Goal: Task Accomplishment & Management: Complete application form

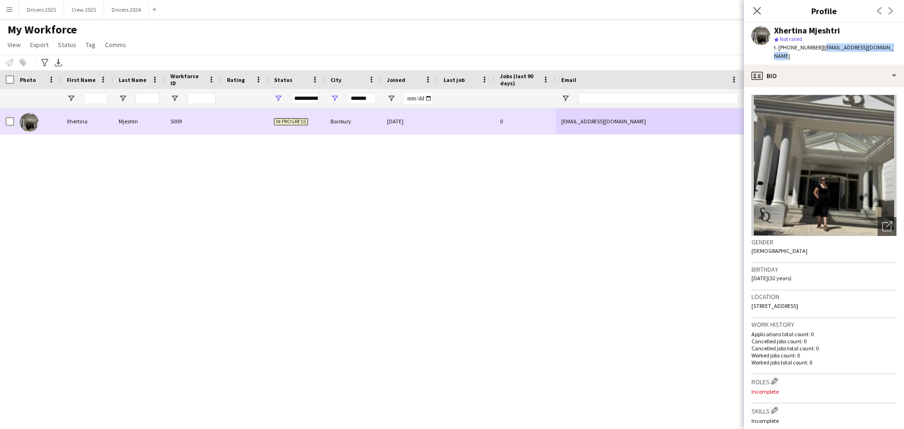
click at [185, 122] on div "5009" at bounding box center [193, 121] width 57 height 26
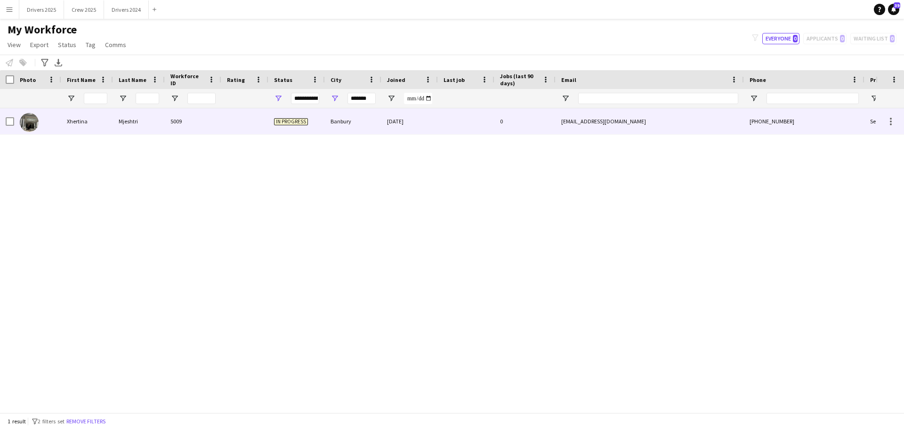
click at [610, 119] on div "[EMAIL_ADDRESS][DOMAIN_NAME]" at bounding box center [650, 121] width 188 height 26
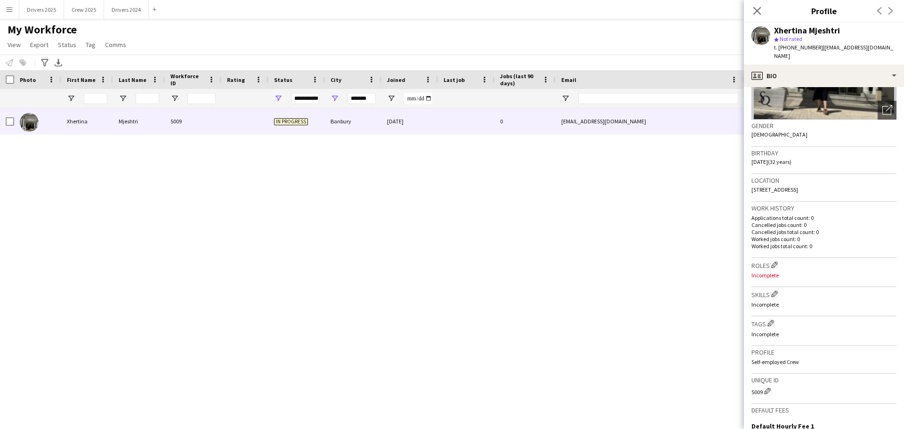
scroll to position [249, 0]
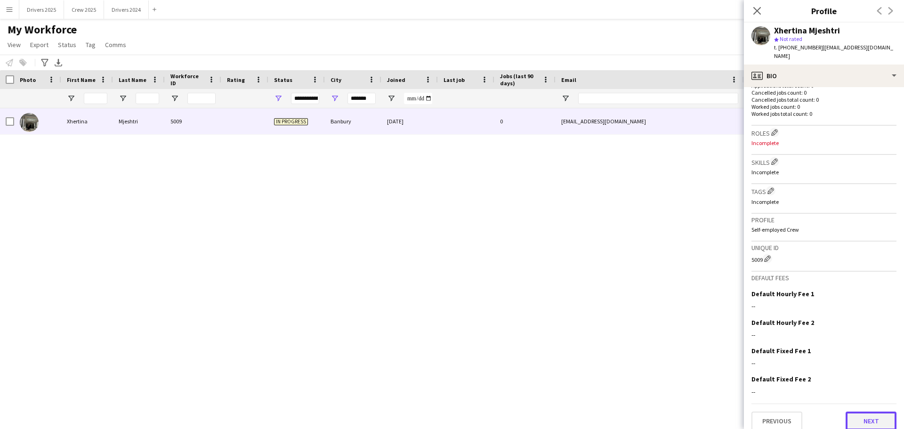
click at [870, 413] on button "Next" at bounding box center [871, 421] width 51 height 19
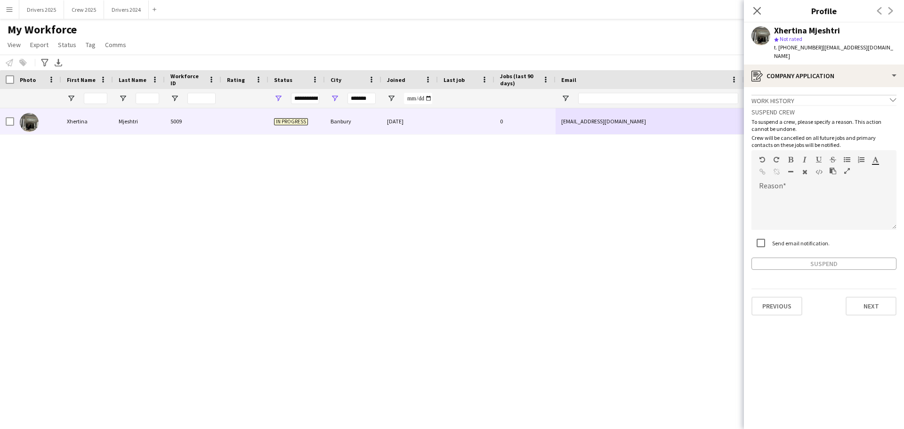
click at [867, 313] on app-crew-profile-application "Work history chevron-down Incomplete Suspend crew To suspend a crew, please spe…" at bounding box center [824, 258] width 160 height 342
click at [874, 299] on button "Next" at bounding box center [871, 306] width 51 height 19
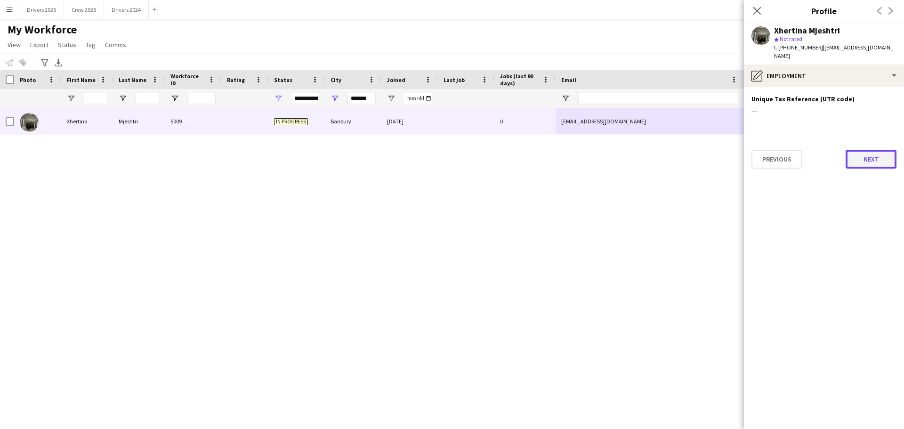
click at [867, 152] on button "Next" at bounding box center [871, 159] width 51 height 19
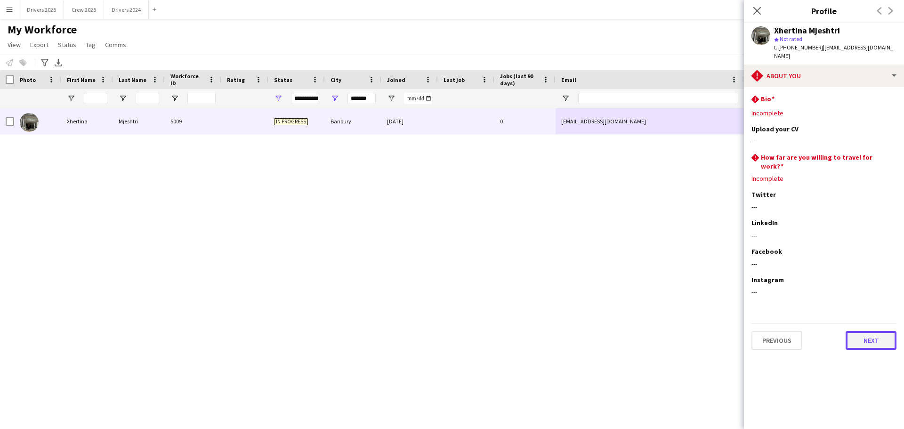
click at [864, 331] on button "Next" at bounding box center [871, 340] width 51 height 19
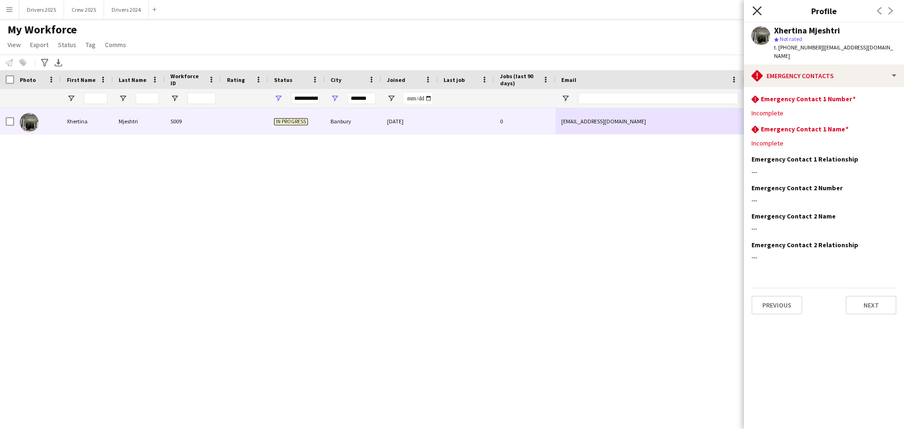
click at [758, 10] on icon at bounding box center [756, 10] width 9 height 9
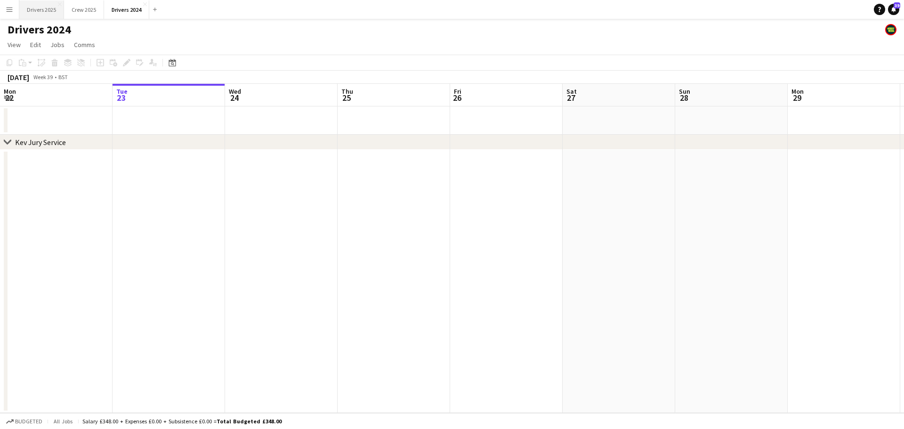
click at [48, 10] on button "Drivers 2025 Close" at bounding box center [41, 9] width 45 height 18
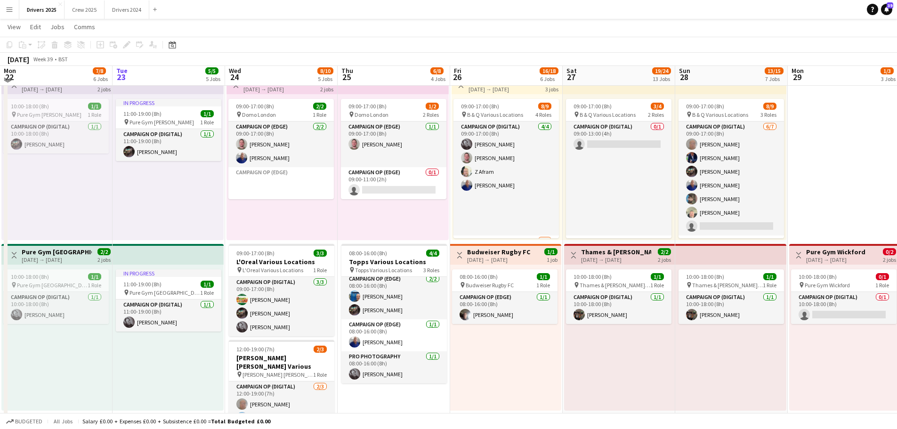
scroll to position [141, 0]
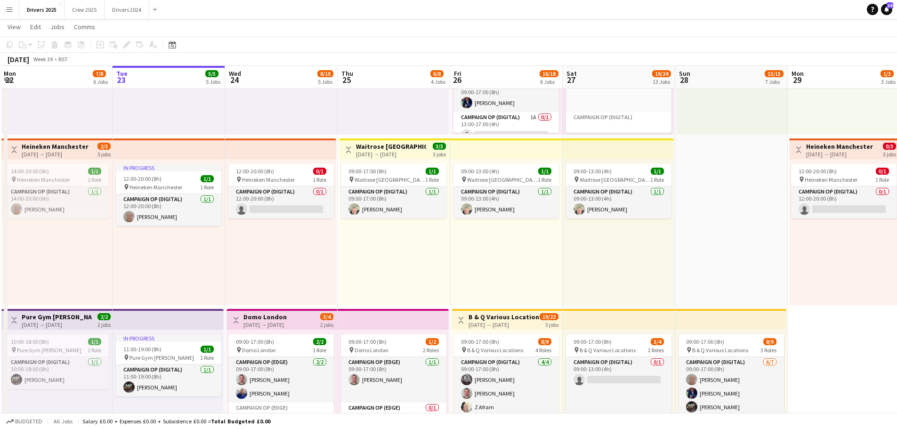
click at [16, 3] on button "Menu" at bounding box center [9, 9] width 19 height 19
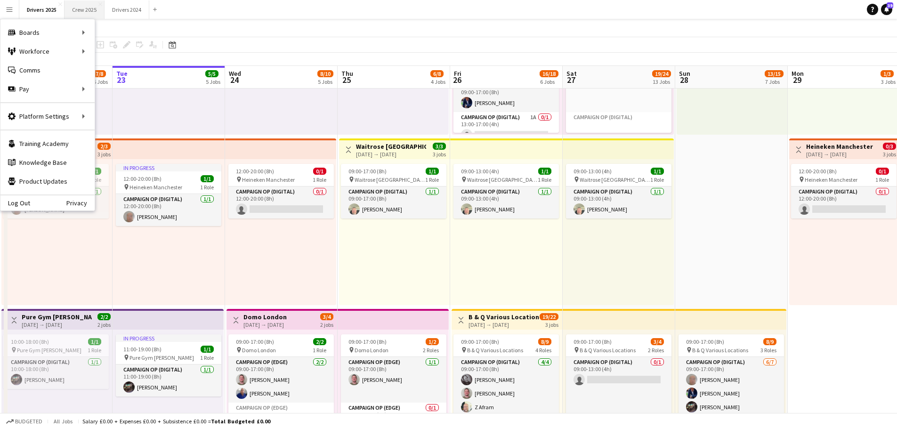
click at [87, 10] on button "Crew 2025 Close" at bounding box center [85, 9] width 40 height 18
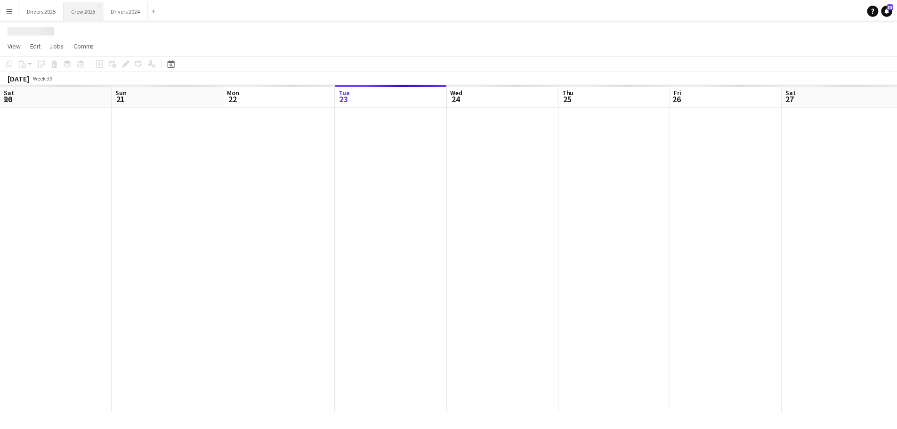
scroll to position [0, 225]
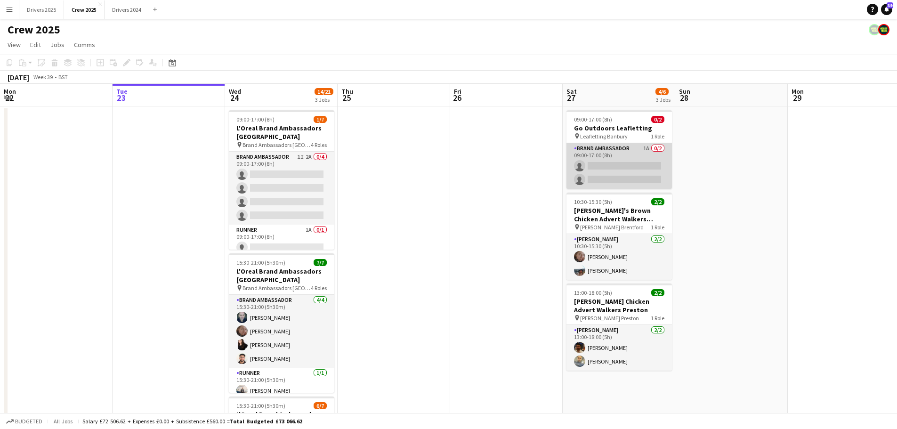
click at [584, 154] on app-card-role "Brand Ambassador 1A 0/2 09:00-17:00 (8h) single-neutral-actions single-neutral-…" at bounding box center [618, 166] width 105 height 46
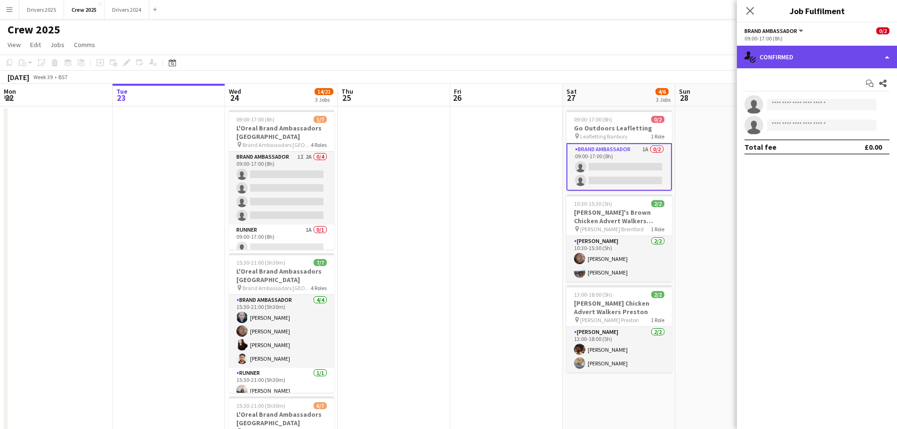
click at [781, 50] on div "single-neutral-actions-check-2 Confirmed" at bounding box center [817, 57] width 160 height 23
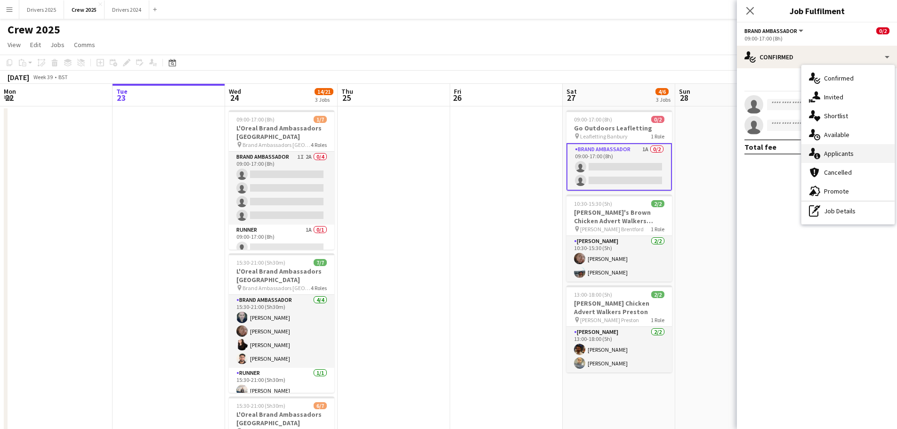
click at [832, 151] on span "Applicants" at bounding box center [839, 153] width 30 height 8
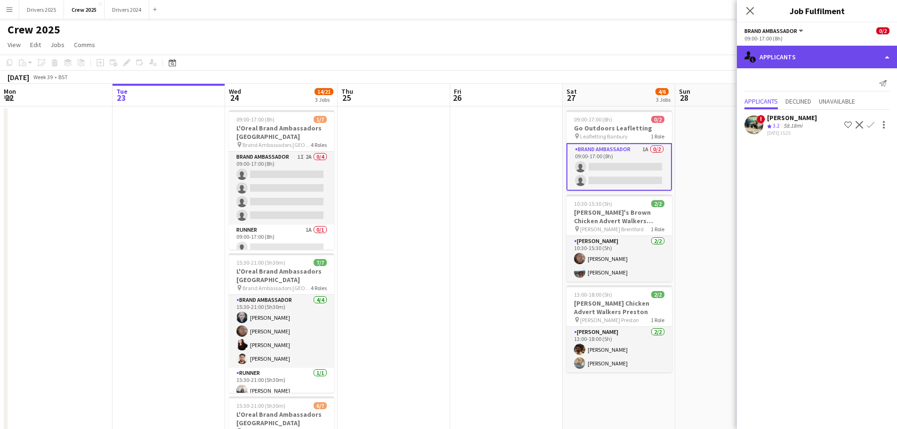
click at [793, 56] on div "single-neutral-actions-information Applicants" at bounding box center [817, 57] width 160 height 23
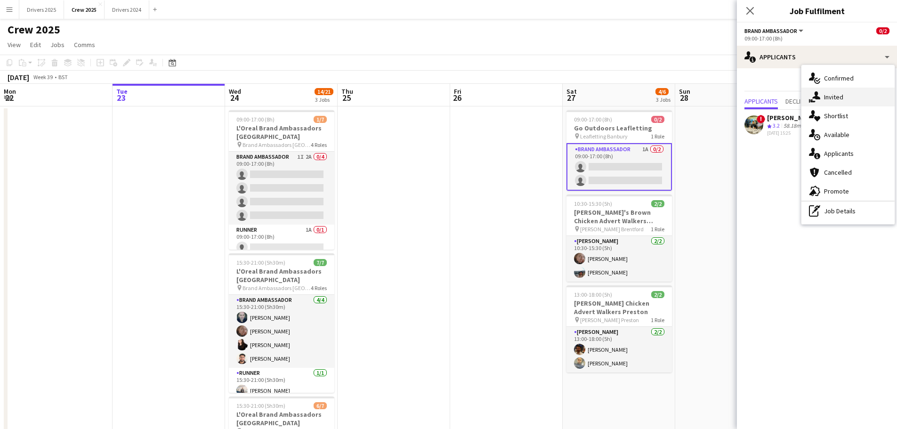
click at [851, 92] on div "single-neutral-actions-share-1 Invited" at bounding box center [847, 97] width 93 height 19
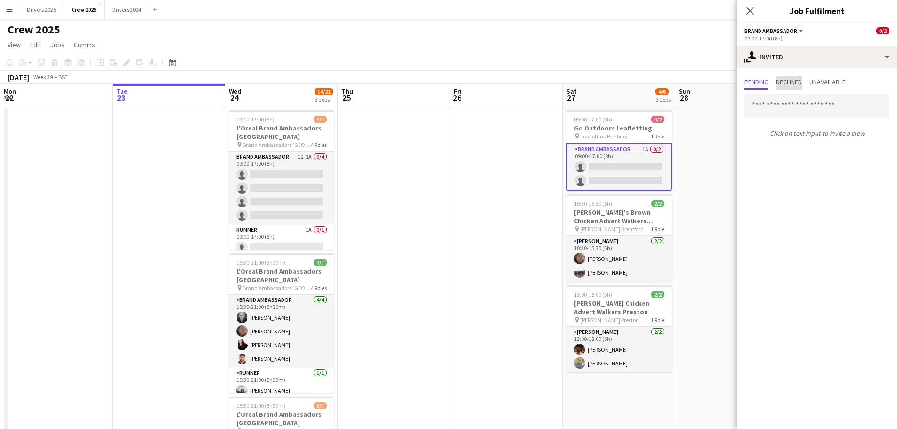
click at [798, 84] on span "Declined" at bounding box center [789, 82] width 26 height 7
click at [836, 84] on span "Unavailable" at bounding box center [827, 82] width 36 height 7
click at [755, 75] on div "Pending Declined Unavailable No unavailable invites" at bounding box center [817, 92] width 160 height 49
click at [756, 83] on span "Pending" at bounding box center [756, 82] width 24 height 7
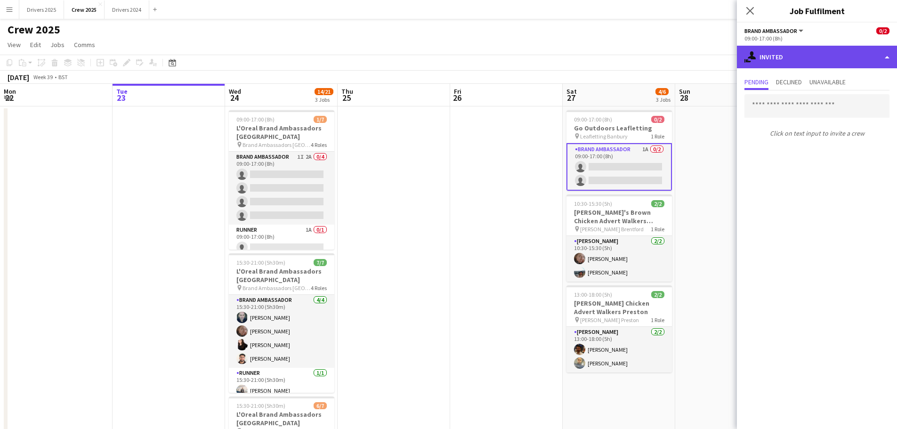
click at [793, 59] on div "single-neutral-actions-share-1 Invited" at bounding box center [817, 57] width 160 height 23
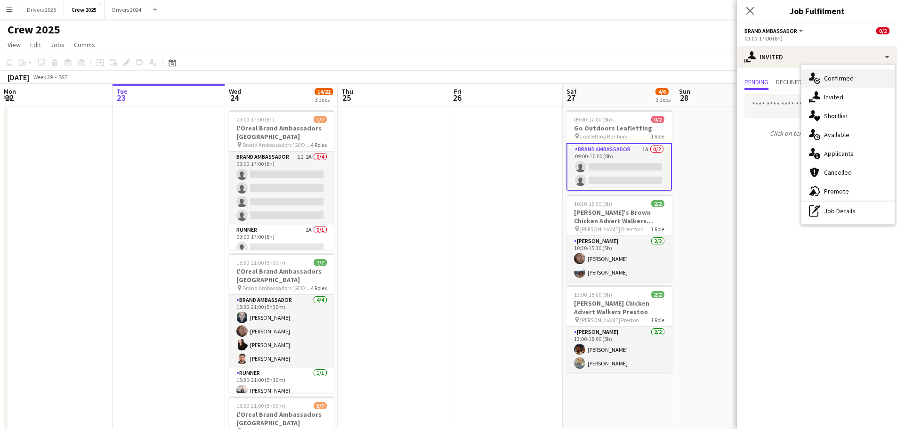
click at [842, 82] on span "Confirmed" at bounding box center [839, 78] width 30 height 8
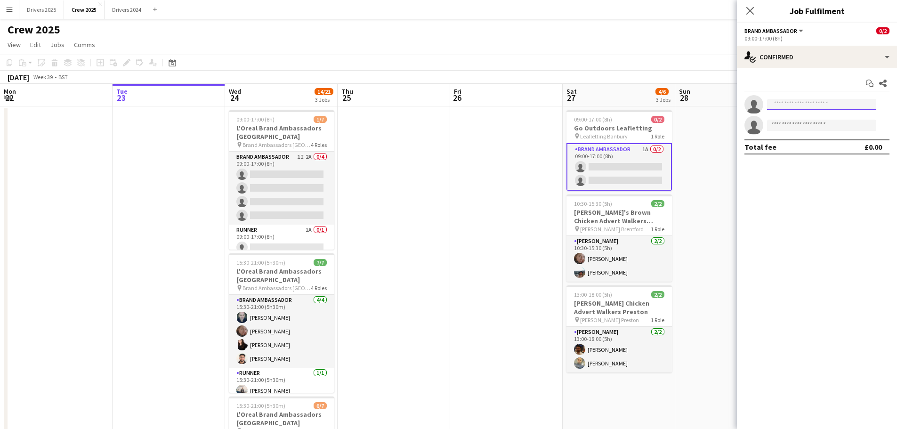
click at [799, 107] on input at bounding box center [821, 104] width 109 height 11
click at [811, 98] on app-invite-slot "single-neutral-actions" at bounding box center [817, 104] width 160 height 19
click at [813, 106] on input at bounding box center [821, 104] width 109 height 11
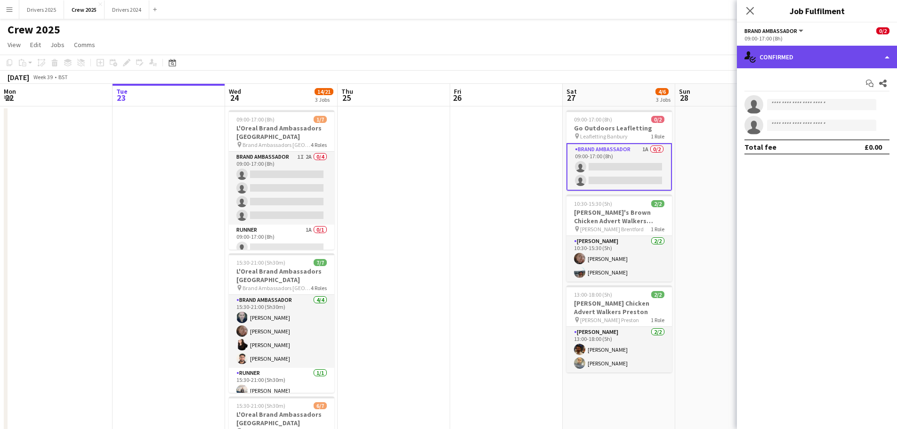
click at [791, 60] on div "single-neutral-actions-check-2 Confirmed" at bounding box center [817, 57] width 160 height 23
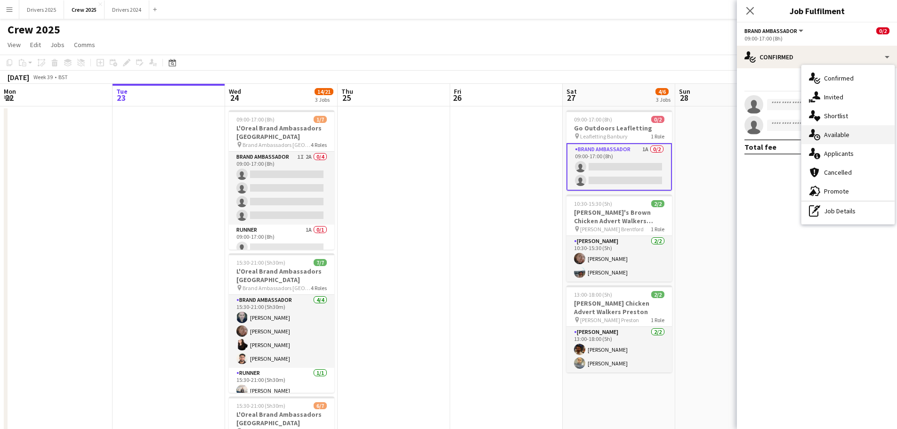
click at [835, 130] on div "single-neutral-actions-upload Available" at bounding box center [847, 134] width 93 height 19
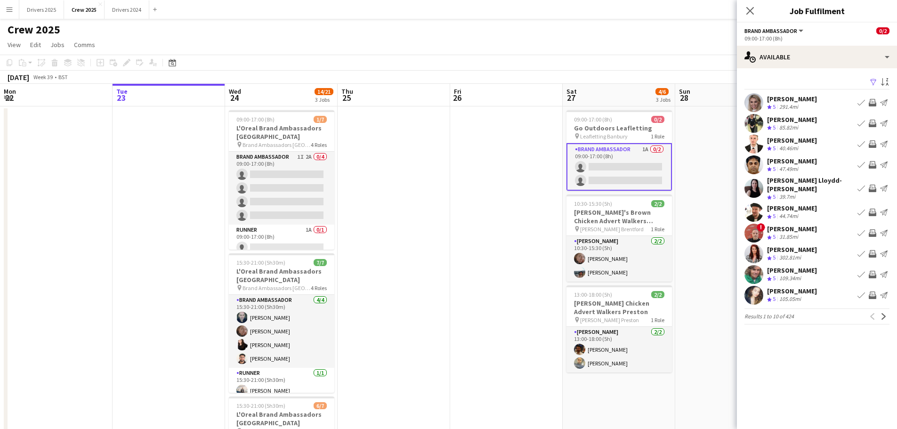
click at [782, 100] on div "Nicola MacDonald" at bounding box center [792, 99] width 50 height 8
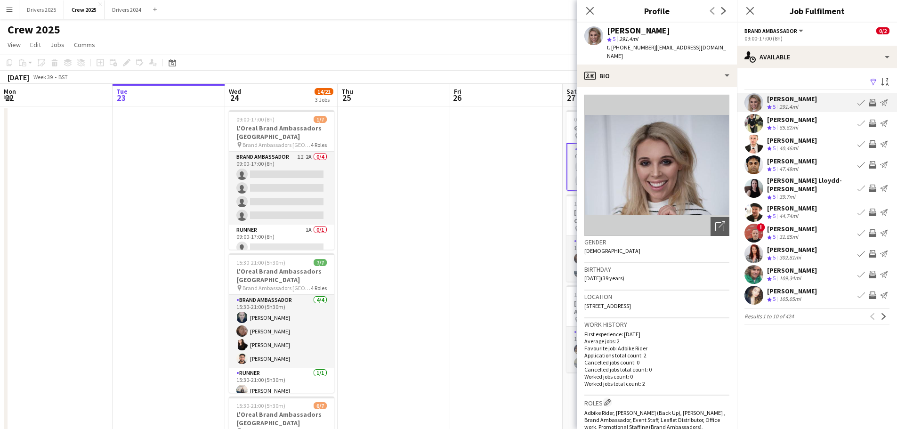
click at [790, 120] on div "Lynn Newnham" at bounding box center [792, 119] width 50 height 8
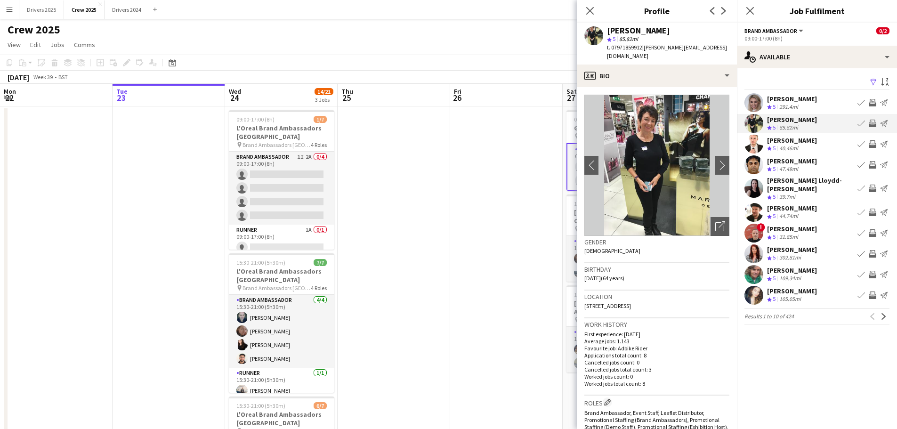
click at [792, 143] on div "Ryan Hogg" at bounding box center [792, 140] width 50 height 8
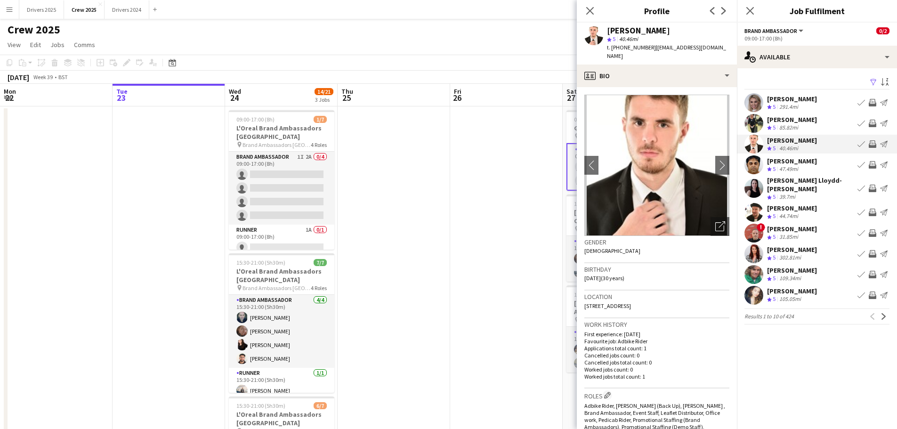
click at [794, 166] on div "47.49mi" at bounding box center [788, 169] width 23 height 8
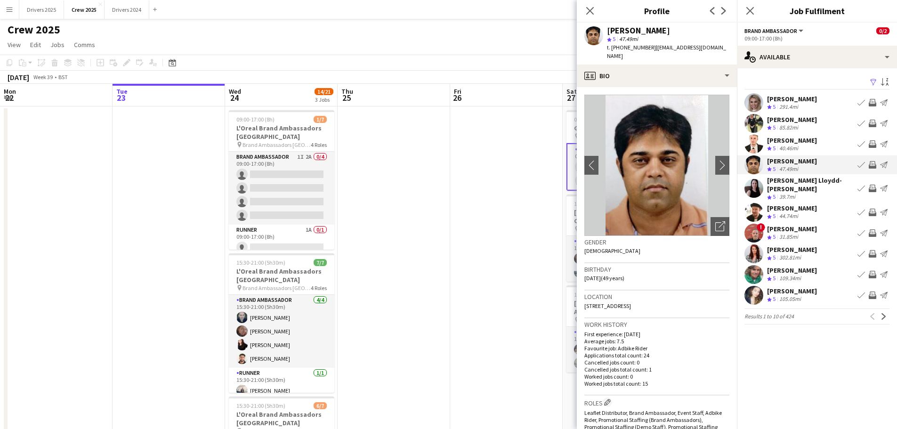
click at [794, 179] on div "Gina Lloydd-Jones" at bounding box center [810, 184] width 87 height 17
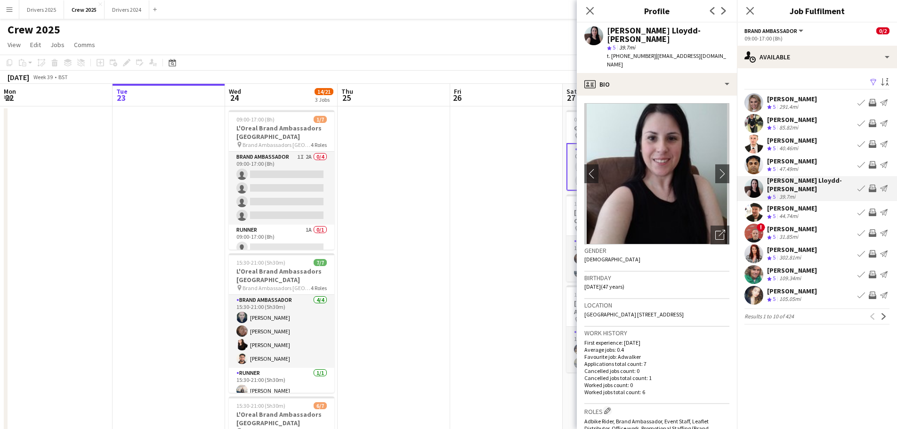
click at [794, 204] on div "Daniel Whitehouse" at bounding box center [792, 208] width 50 height 8
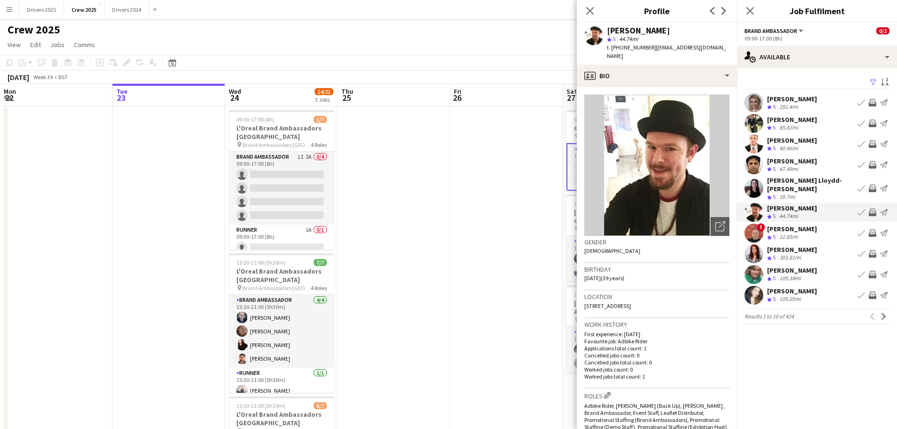
click at [793, 225] on div "Ricky Aspley" at bounding box center [792, 229] width 50 height 8
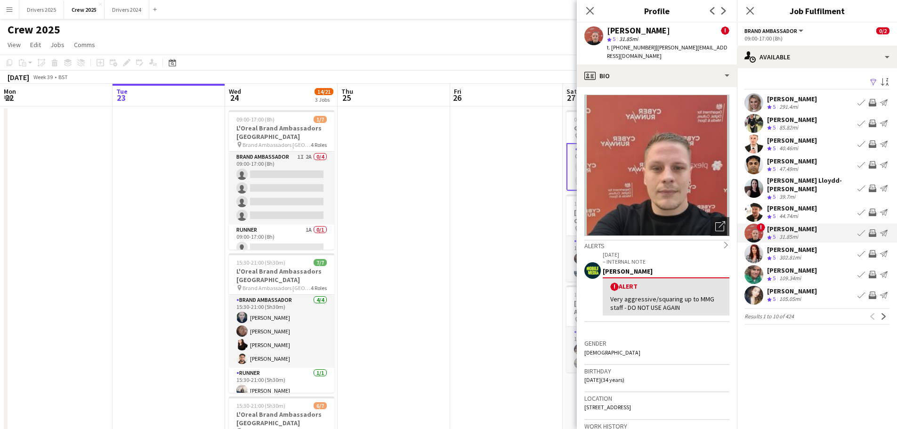
click at [793, 245] on div "Tyne Roberts" at bounding box center [792, 249] width 50 height 8
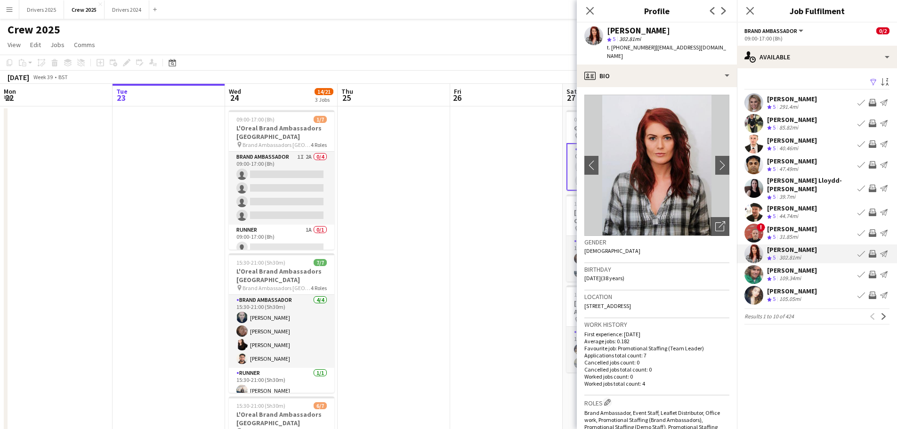
click at [793, 266] on div "james paul cockayne" at bounding box center [792, 270] width 50 height 8
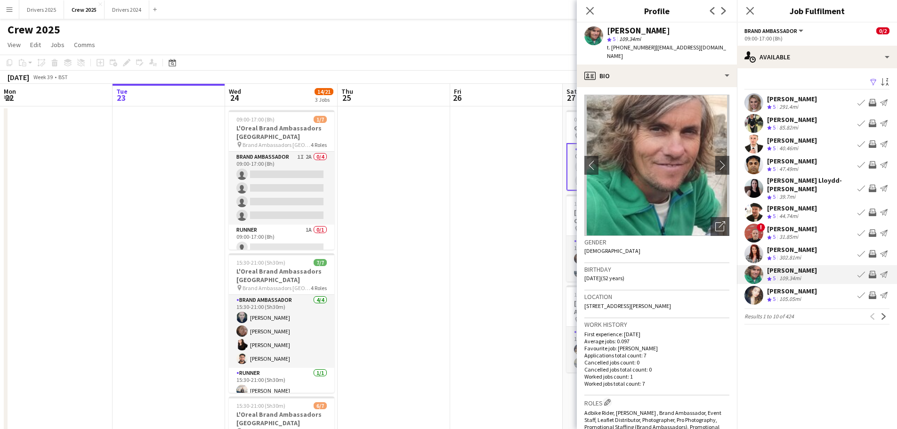
click at [786, 287] on div "Meriem Bouabid" at bounding box center [792, 291] width 50 height 8
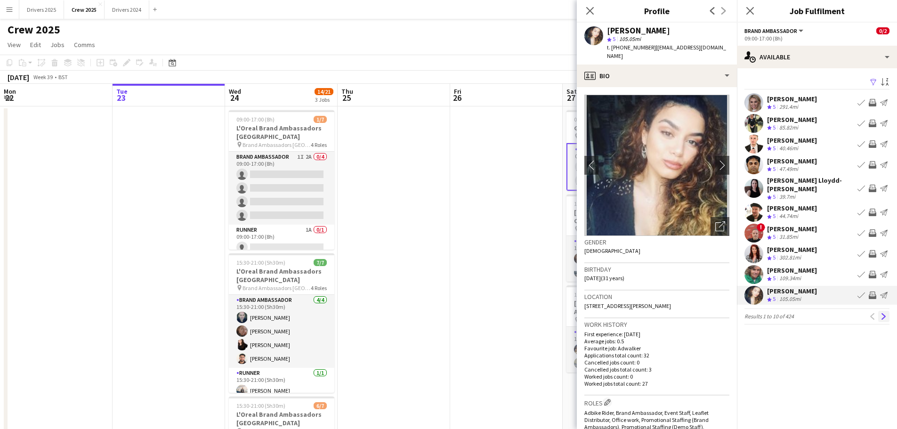
click at [881, 313] on app-icon "Next" at bounding box center [883, 316] width 7 height 7
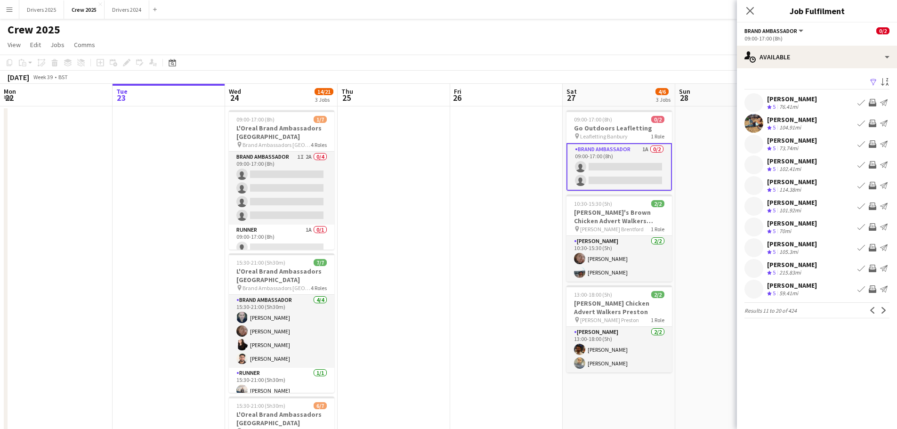
click at [793, 99] on div "Marilyn Delacey" at bounding box center [792, 99] width 50 height 8
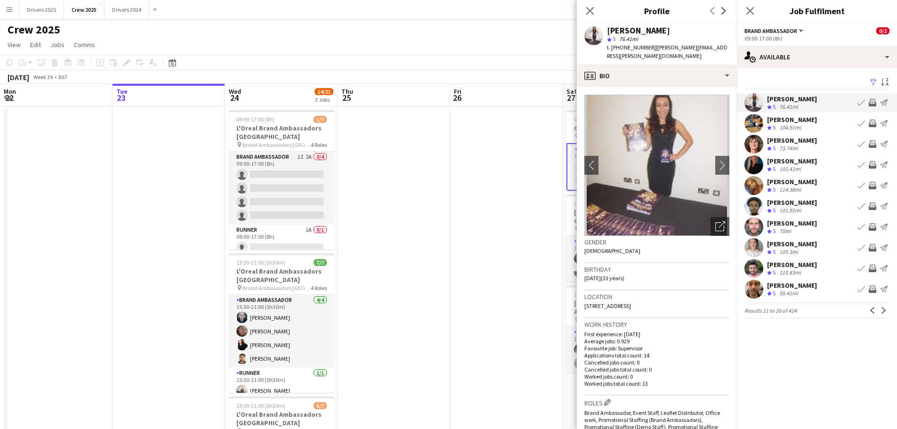
click at [789, 120] on div "Adele Meade" at bounding box center [792, 119] width 50 height 8
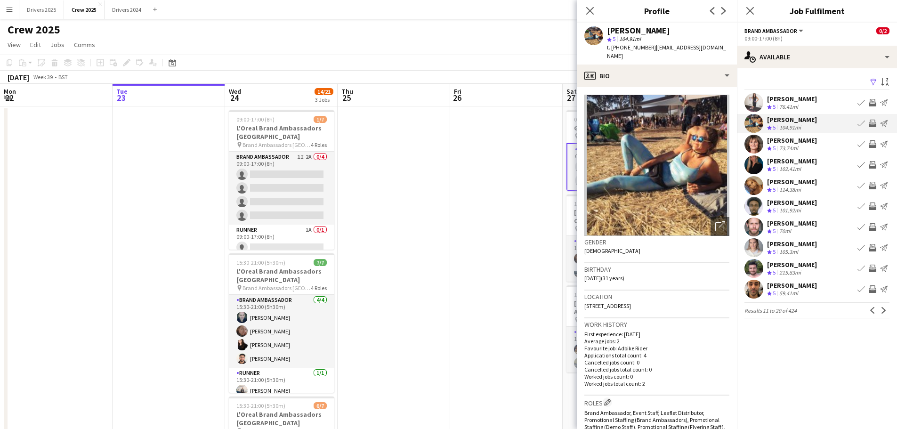
click at [790, 144] on div "Pavani Lovegood" at bounding box center [792, 140] width 50 height 8
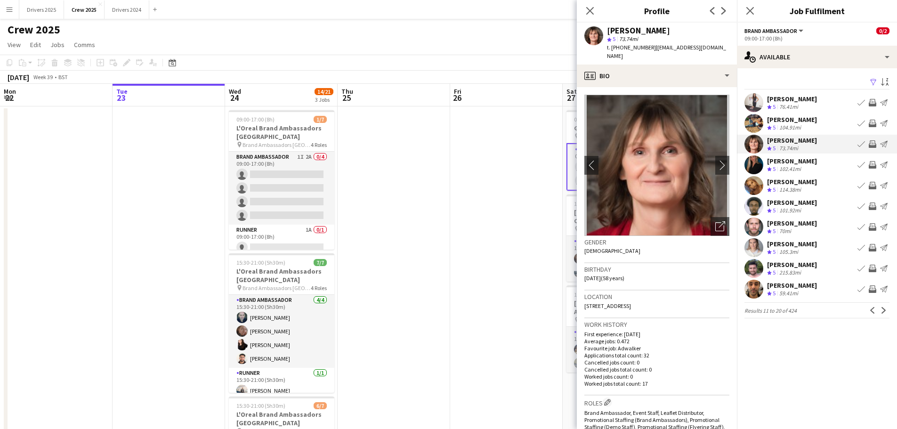
click at [791, 164] on div "Jessica Jackson" at bounding box center [792, 161] width 50 height 8
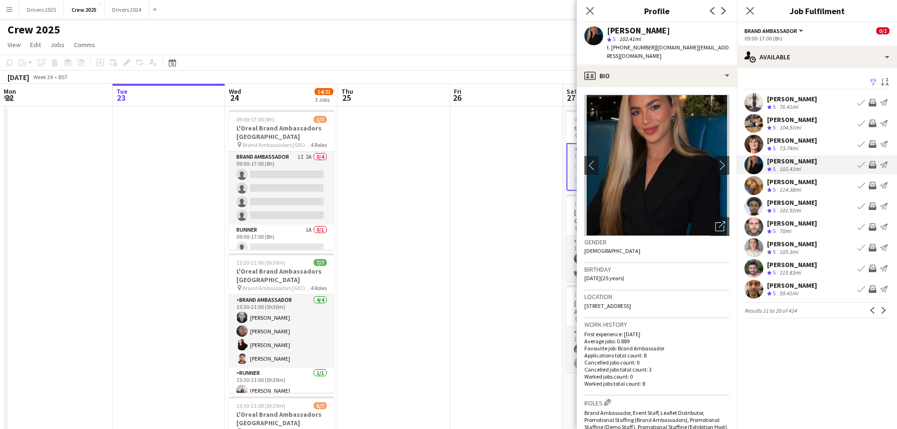
click at [788, 181] on div "Hannah Mackenzie" at bounding box center [792, 182] width 50 height 8
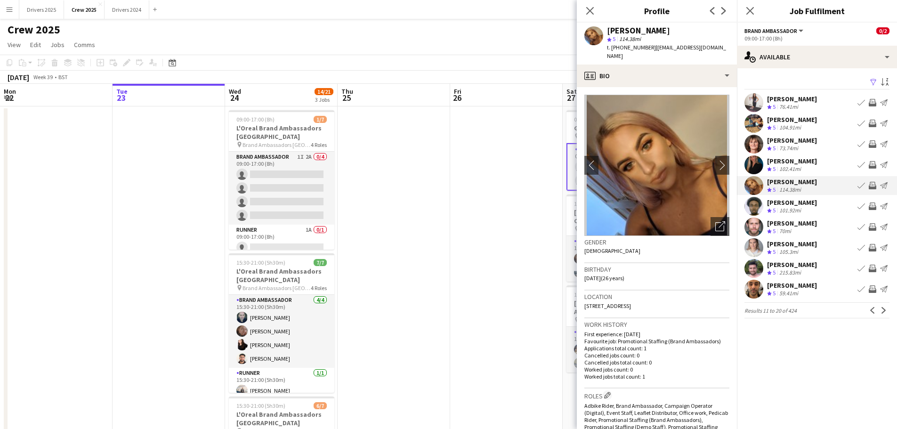
click at [784, 203] on div "Utuera Oduba" at bounding box center [792, 202] width 50 height 8
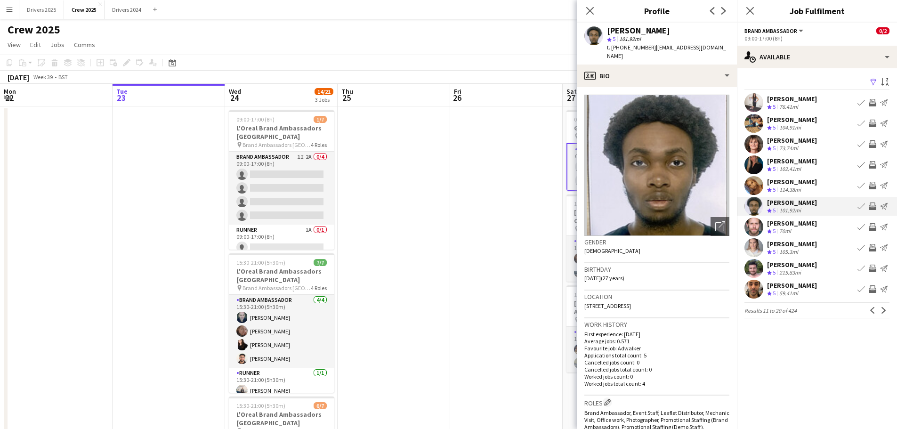
click at [783, 203] on div "Utuera Oduba" at bounding box center [792, 202] width 50 height 8
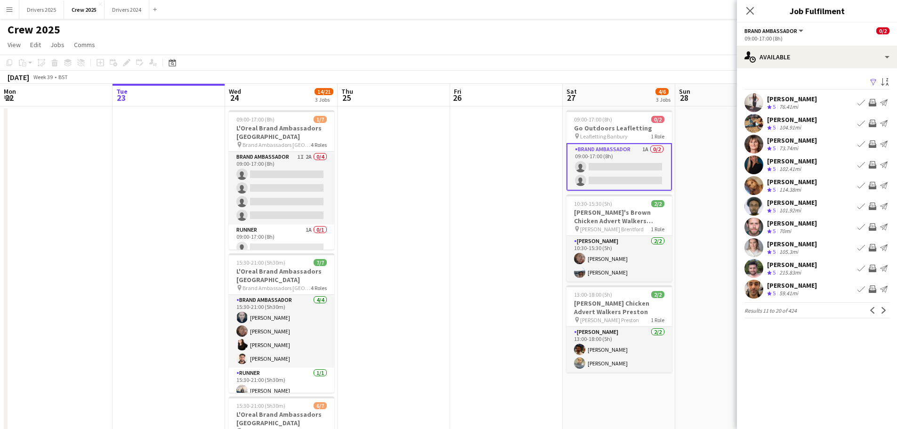
click at [784, 226] on div "Daniel Shepherd" at bounding box center [792, 223] width 50 height 8
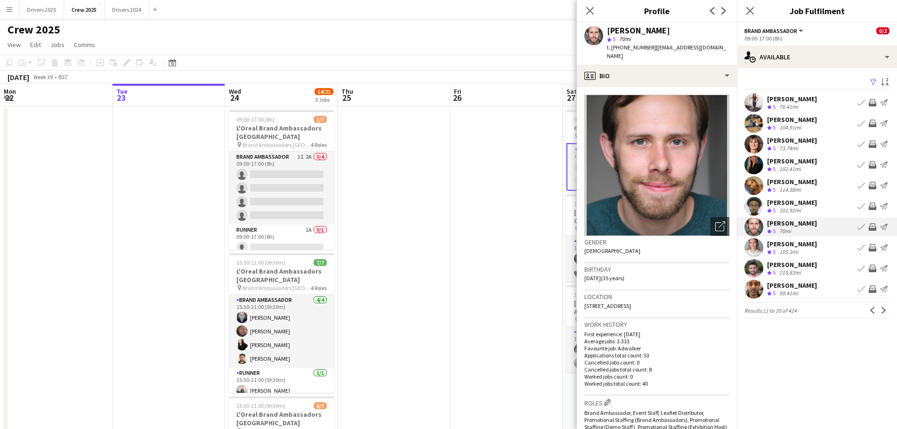
click at [785, 242] on div "Antonia Veitch" at bounding box center [792, 244] width 50 height 8
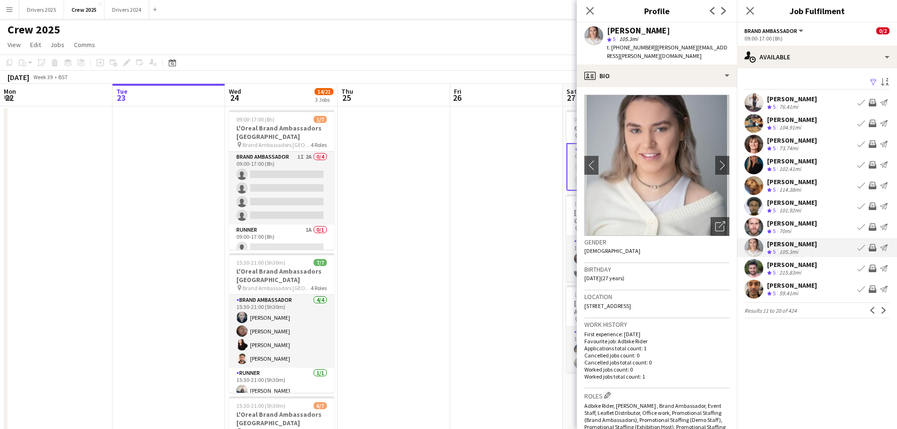
click at [786, 266] on div "Martin Armstrong" at bounding box center [792, 264] width 50 height 8
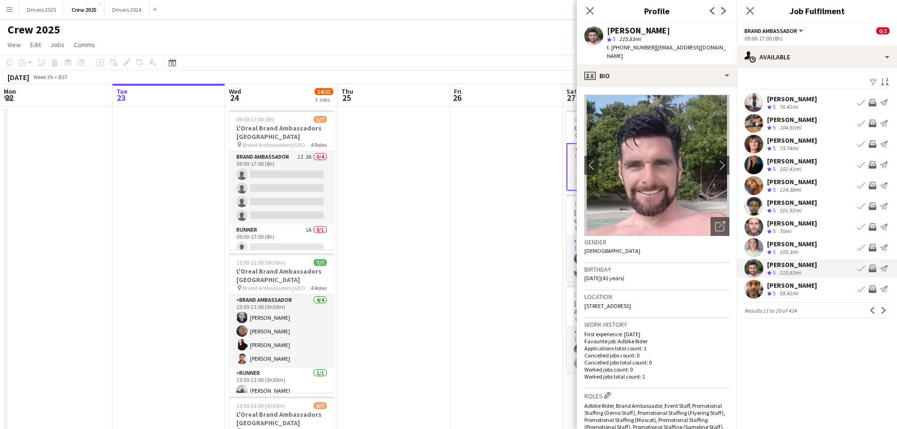
click at [790, 291] on div "59.41mi" at bounding box center [788, 294] width 23 height 8
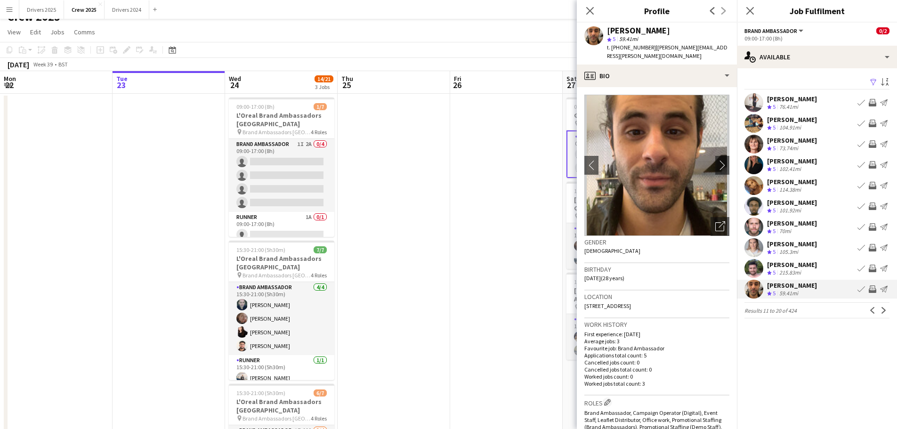
scroll to position [47, 0]
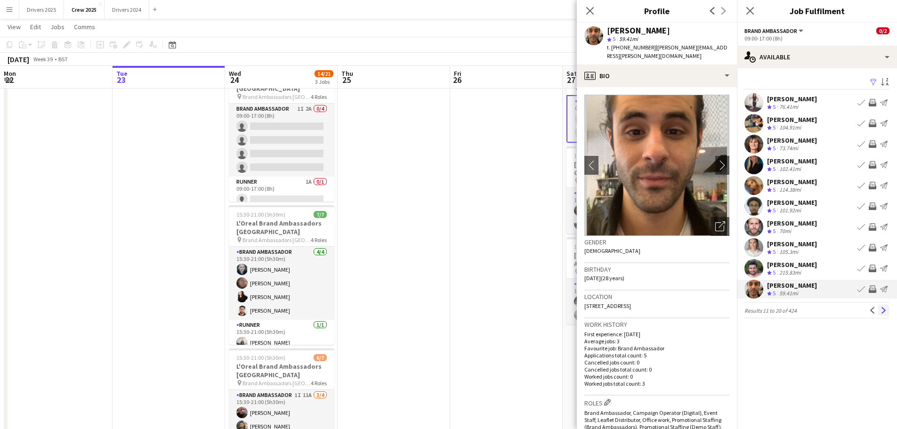
click at [886, 312] on app-icon "Next" at bounding box center [883, 310] width 7 height 7
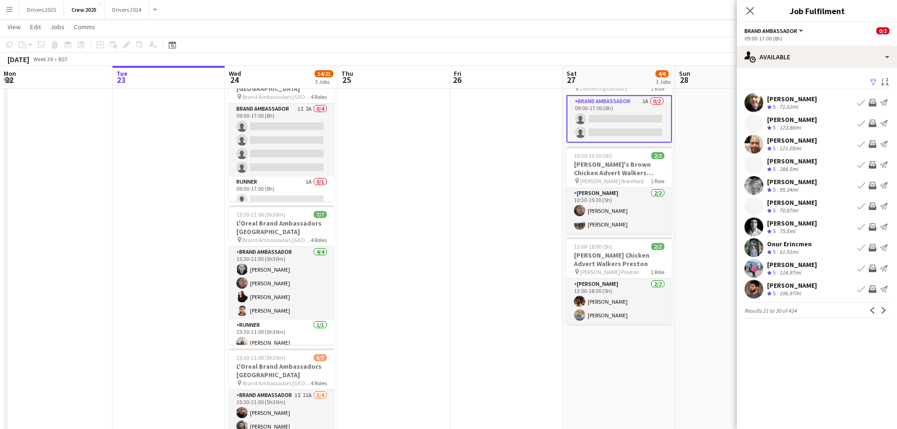
click at [797, 100] on div "Ian Worrall" at bounding box center [792, 99] width 50 height 8
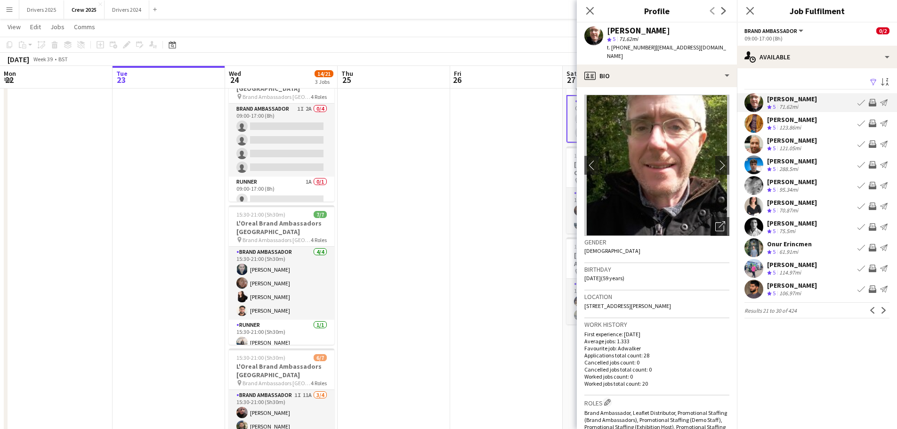
click at [804, 125] on div "Crew rating 5 123.86mi" at bounding box center [792, 128] width 50 height 8
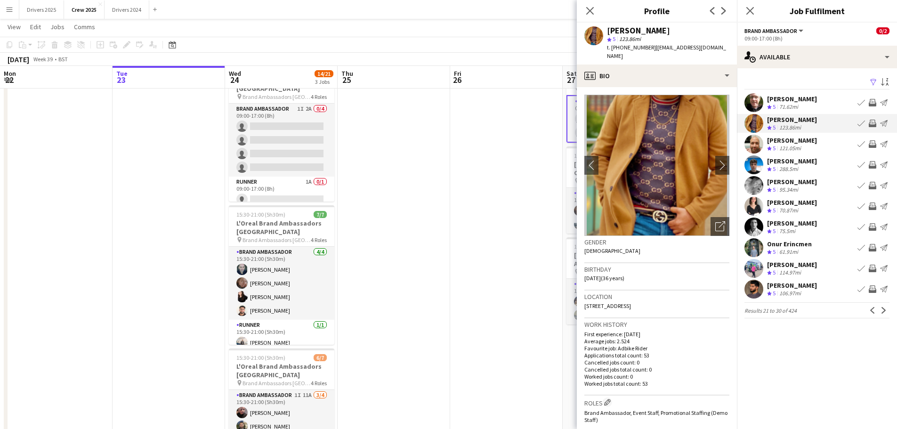
click at [805, 141] on div "Ollie George Crew rating 5 121.05mi Book crew Invite crew Send notification" at bounding box center [817, 144] width 160 height 19
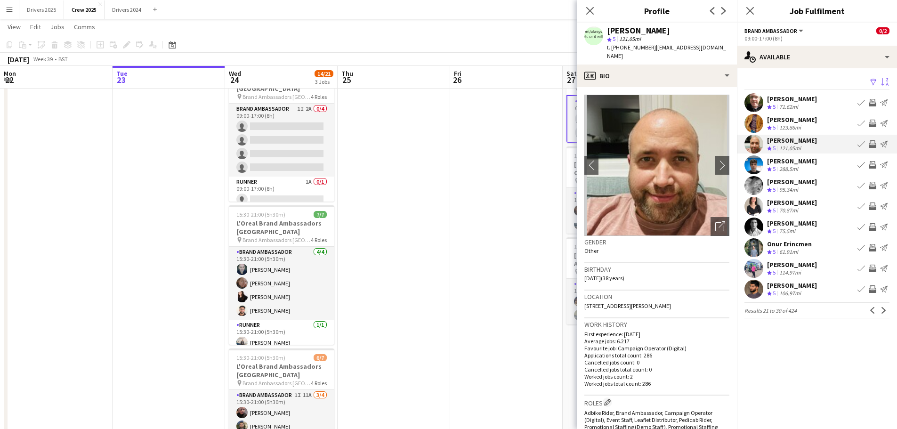
click at [888, 82] on app-icon "Sort asc" at bounding box center [885, 82] width 8 height 9
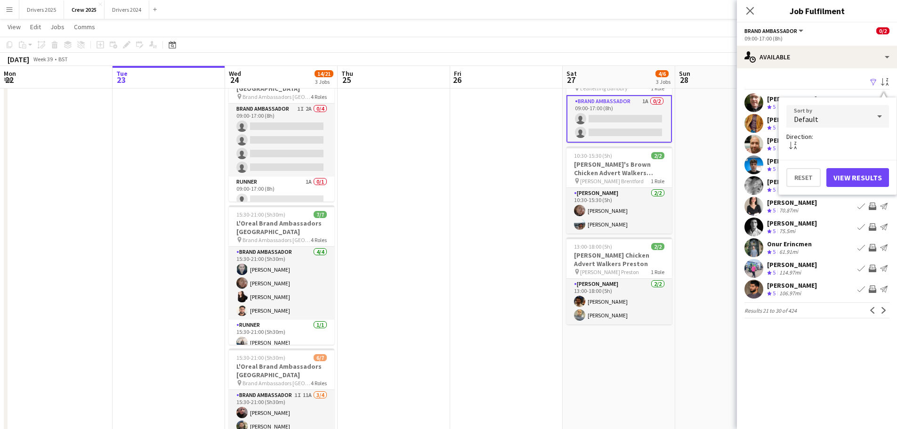
click at [800, 141] on div "sort-alpha-desc" at bounding box center [837, 146] width 103 height 11
click at [841, 178] on button "View Results" at bounding box center [857, 177] width 63 height 19
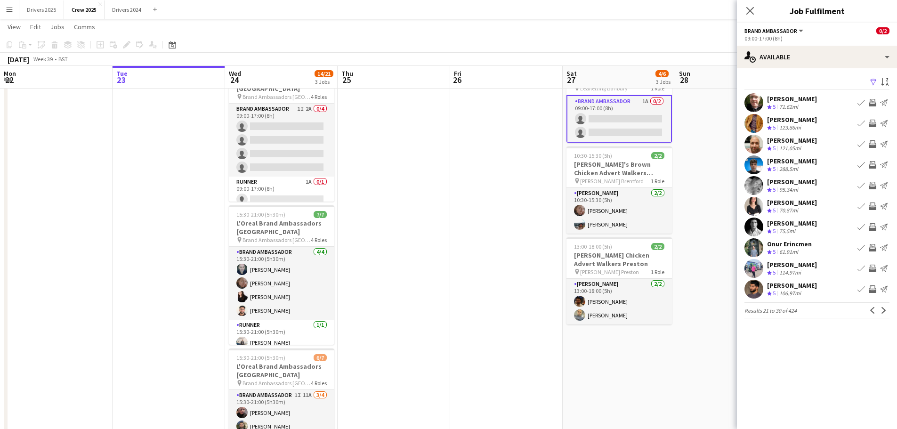
click at [871, 304] on app-pager "Results 21 to 30 of 424 Previous Next" at bounding box center [816, 310] width 145 height 16
click at [874, 307] on button "Previous" at bounding box center [872, 310] width 11 height 11
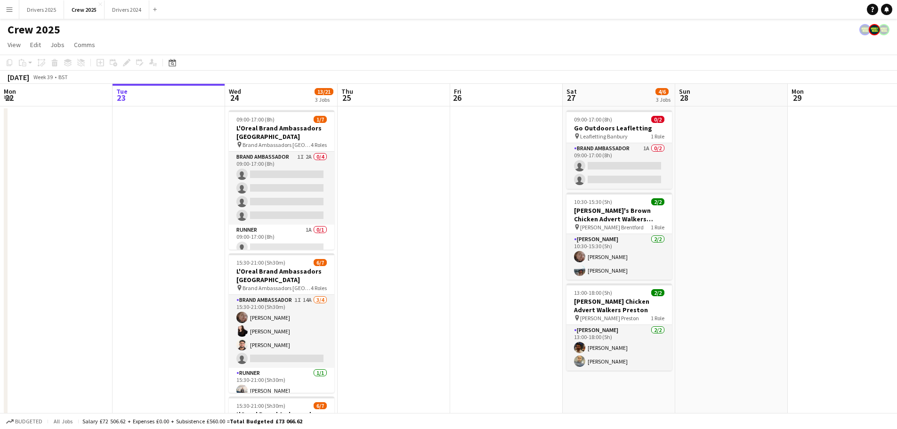
click at [8, 11] on app-icon "Menu" at bounding box center [10, 10] width 8 height 8
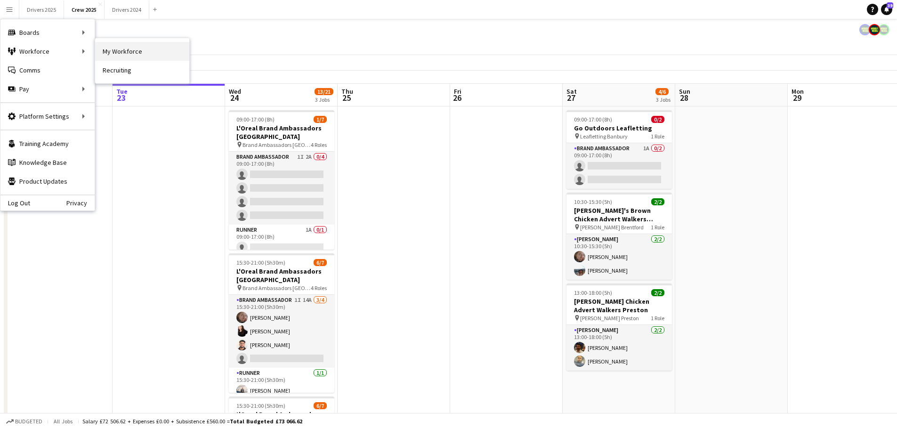
click at [140, 50] on link "My Workforce" at bounding box center [142, 51] width 94 height 19
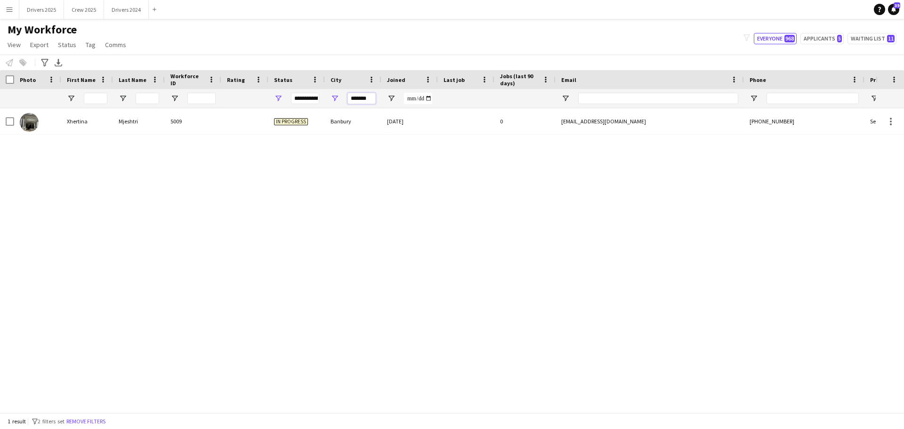
click at [364, 97] on input "*******" at bounding box center [361, 98] width 28 height 11
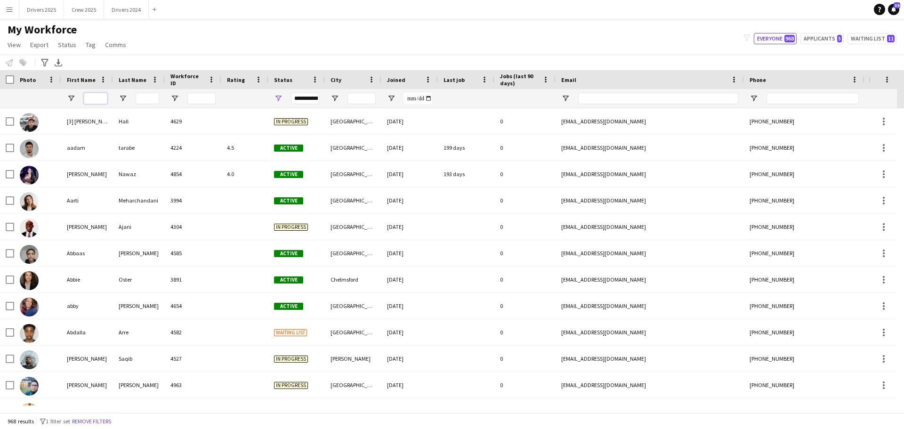
click at [94, 97] on input "First Name Filter Input" at bounding box center [96, 98] width 24 height 11
type input "*****"
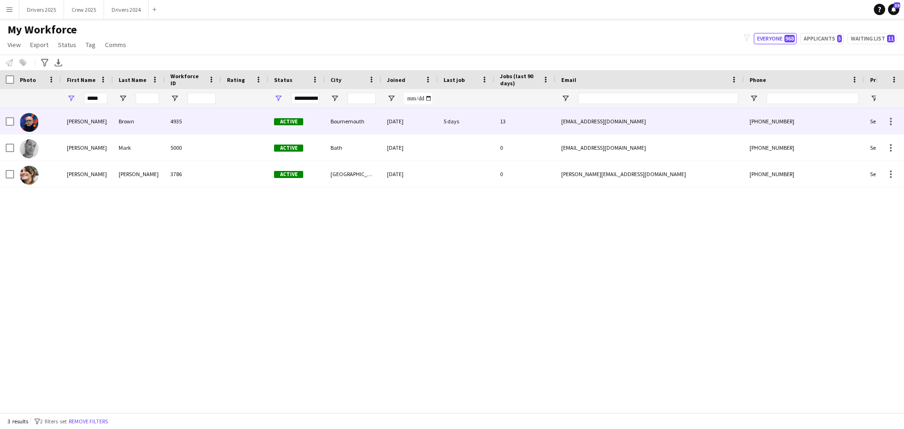
click at [592, 122] on div "sibrown911@gmail.com" at bounding box center [650, 121] width 188 height 26
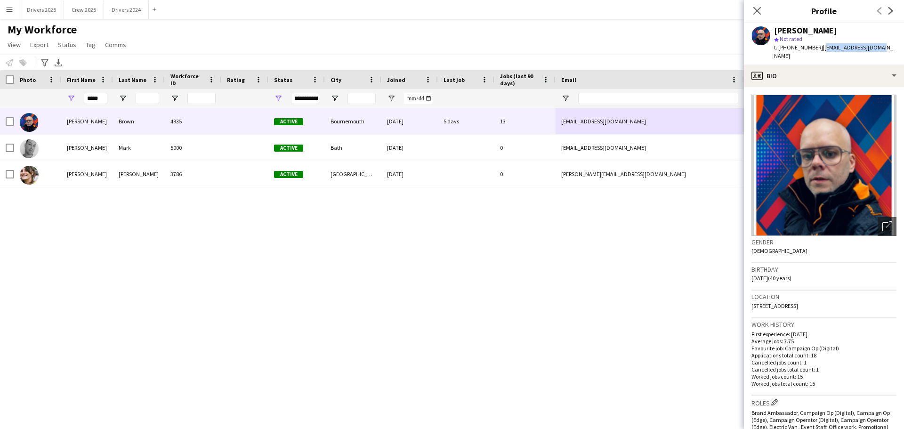
drag, startPoint x: 880, startPoint y: 49, endPoint x: 819, endPoint y: 52, distance: 60.8
click at [819, 52] on div "Simon Brown star Not rated t. +447502207879 | sibrown911@gmail.com" at bounding box center [824, 44] width 160 height 42
copy span "sibrown911@gmail.com"
click at [38, 8] on button "Drivers 2025 Close" at bounding box center [41, 9] width 45 height 18
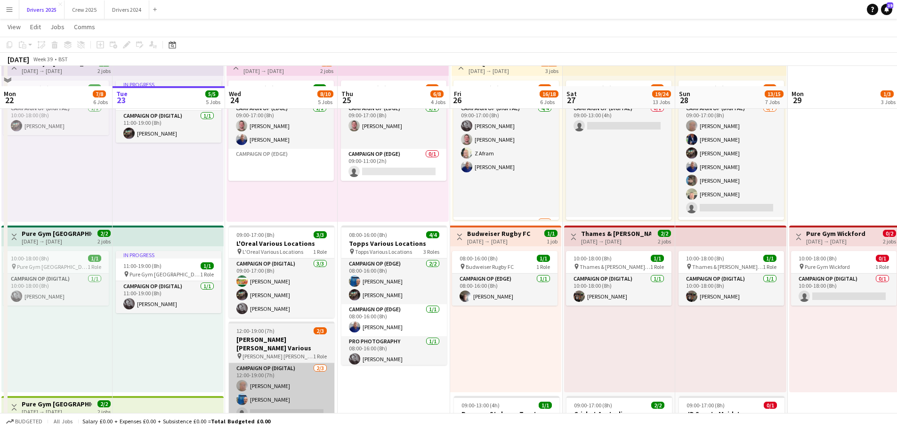
scroll to position [424, 0]
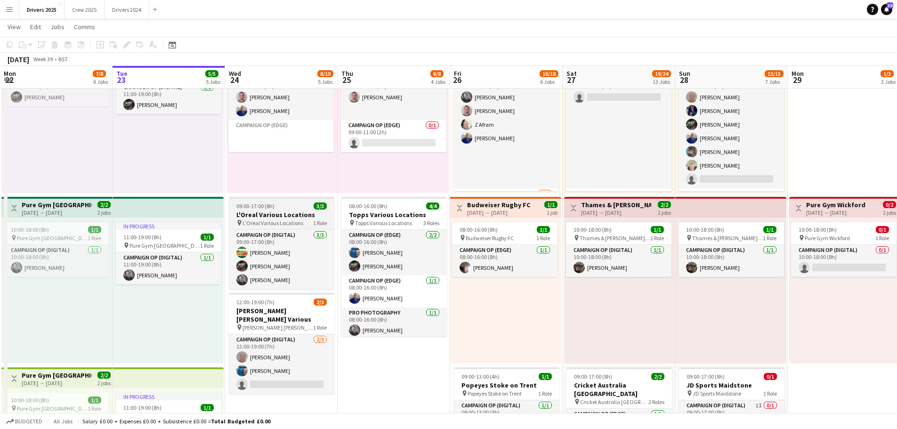
click at [304, 210] on app-job-card "09:00-17:00 (8h) 3/3 L'Oreal Various Locations pin L'Oreal Various Locations 1 …" at bounding box center [281, 243] width 105 height 92
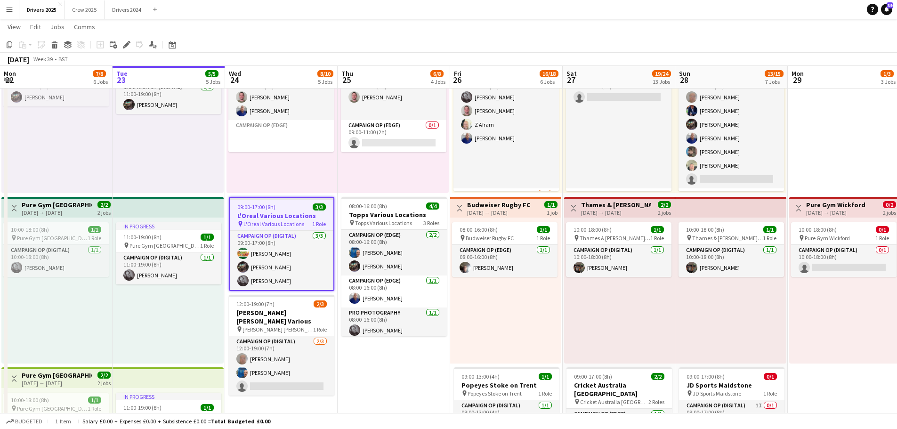
click at [291, 210] on div "09:00-17:00 (8h) 3/3" at bounding box center [282, 206] width 104 height 7
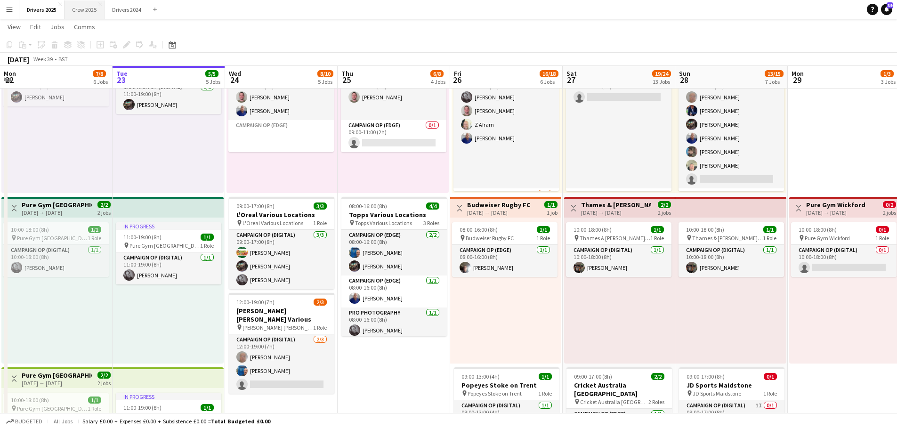
click at [82, 8] on button "Crew 2025 Close" at bounding box center [85, 9] width 40 height 18
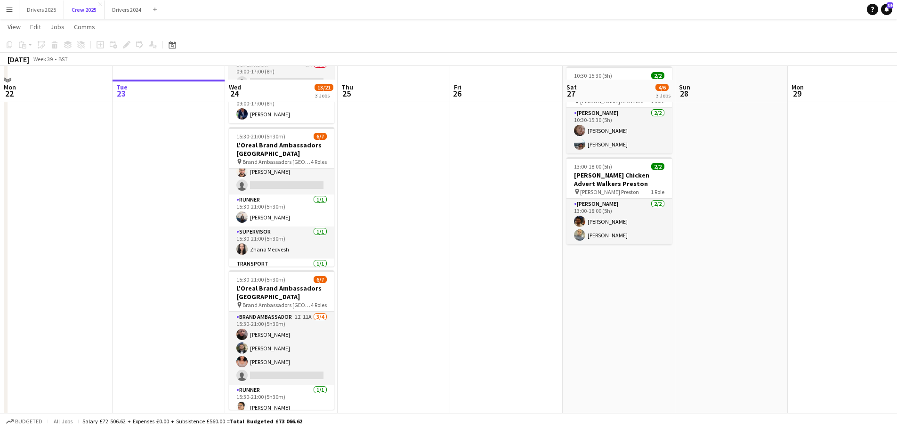
scroll to position [141, 0]
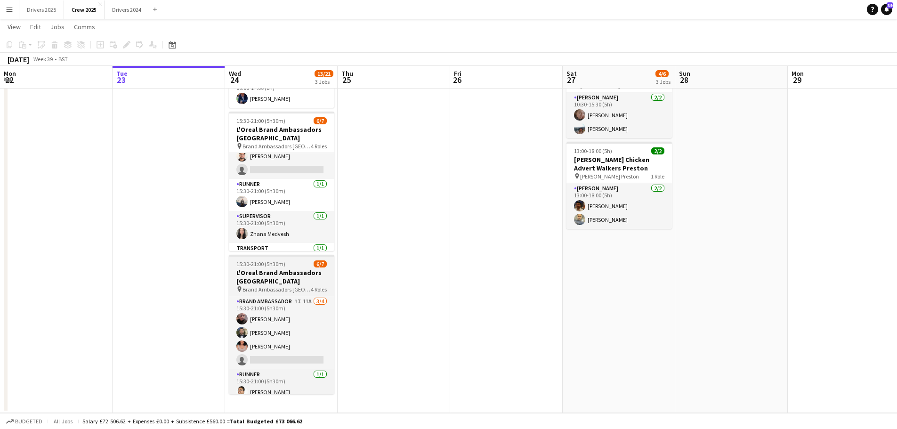
click at [278, 277] on h3 "L'Oreal Brand Ambassadors Manchester Victoria Station" at bounding box center [281, 276] width 105 height 17
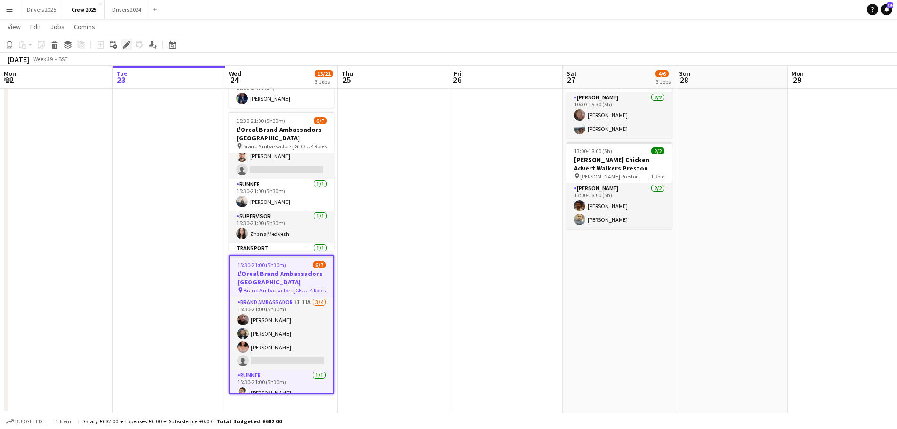
click at [125, 48] on icon at bounding box center [124, 47] width 2 height 2
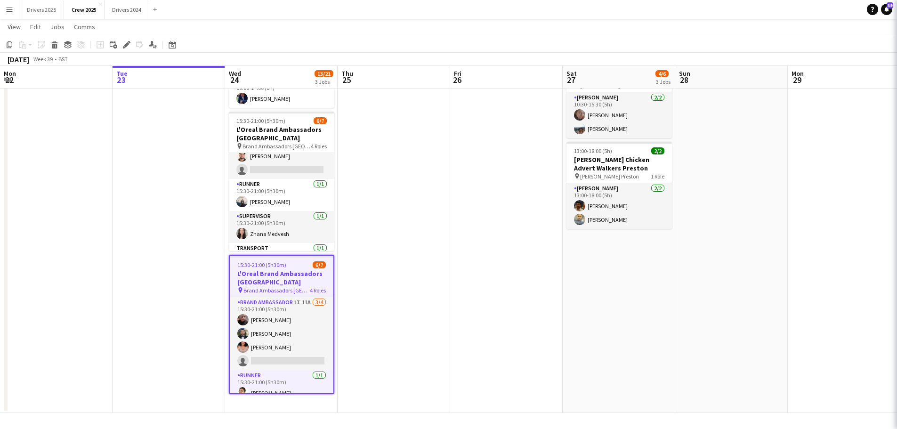
type input "**********"
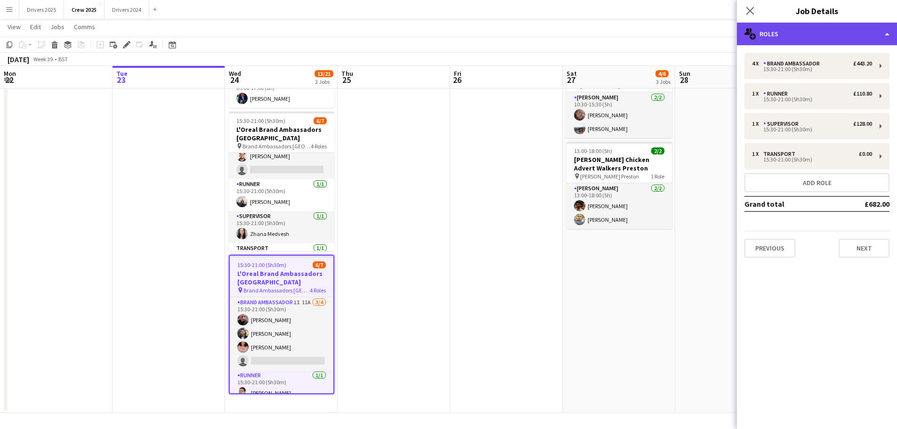
click at [841, 30] on div "multiple-users-add Roles" at bounding box center [817, 34] width 160 height 23
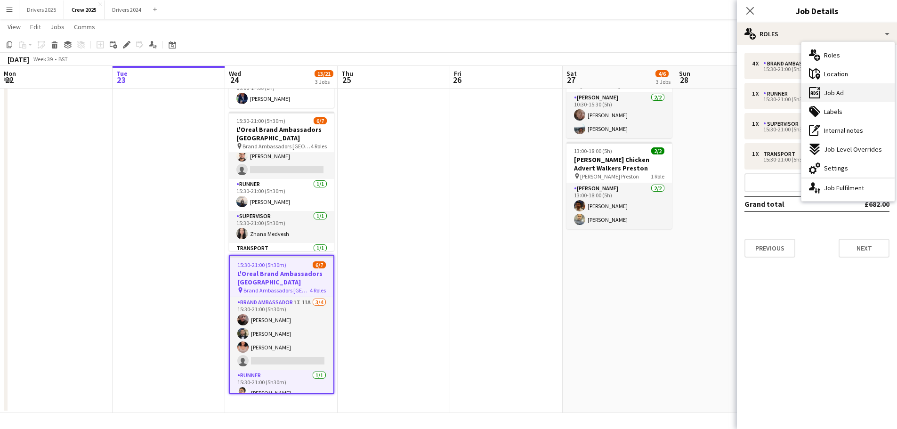
click at [852, 94] on div "ads-window Job Ad" at bounding box center [847, 92] width 93 height 19
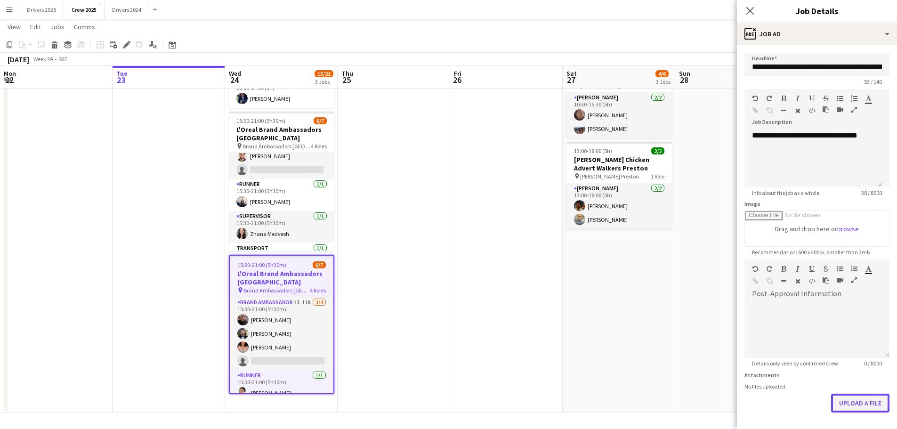
click at [843, 403] on button "Upload a file" at bounding box center [860, 403] width 58 height 19
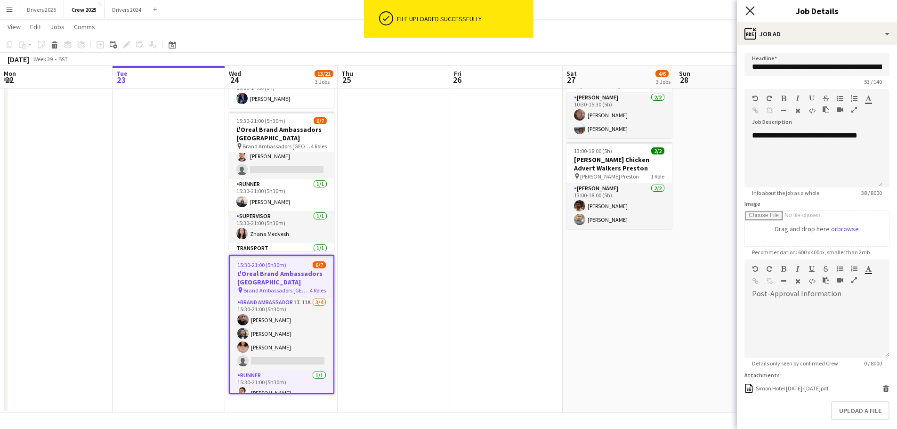
click at [749, 10] on icon at bounding box center [749, 10] width 9 height 9
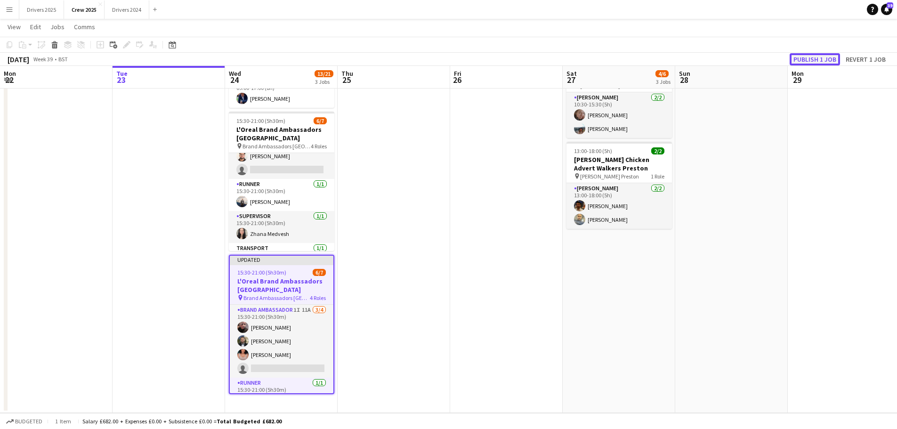
click at [820, 53] on button "Publish 1 job" at bounding box center [815, 59] width 50 height 12
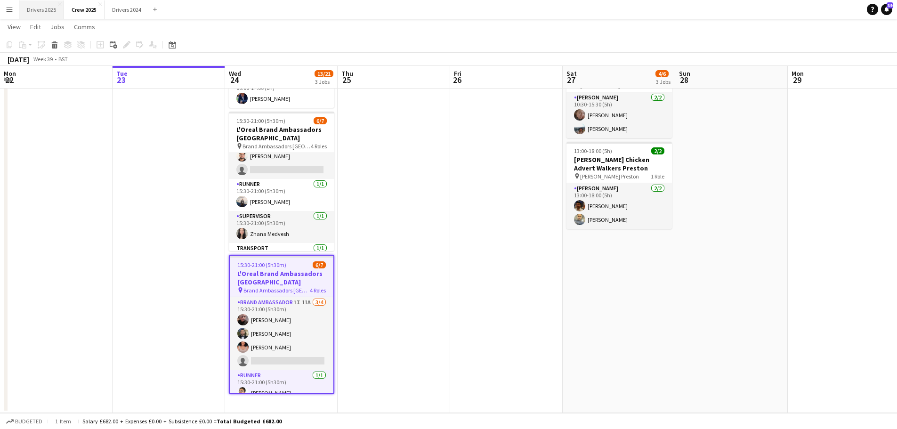
click at [37, 9] on button "Drivers 2025 Close" at bounding box center [41, 9] width 45 height 18
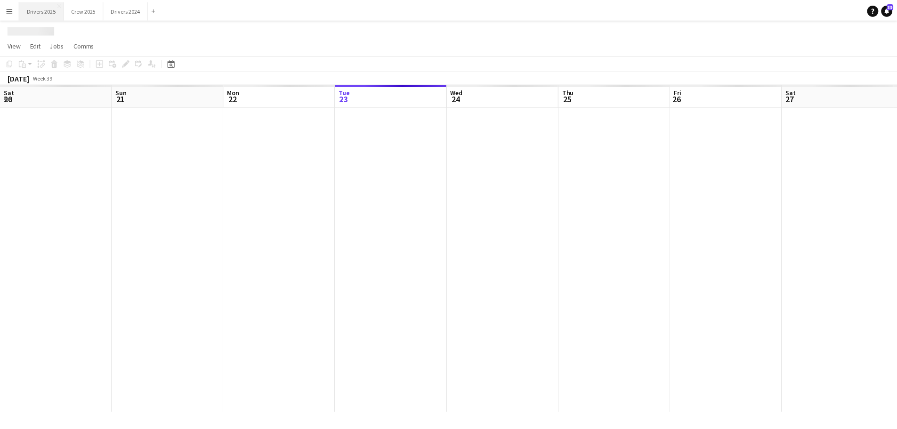
scroll to position [0, 225]
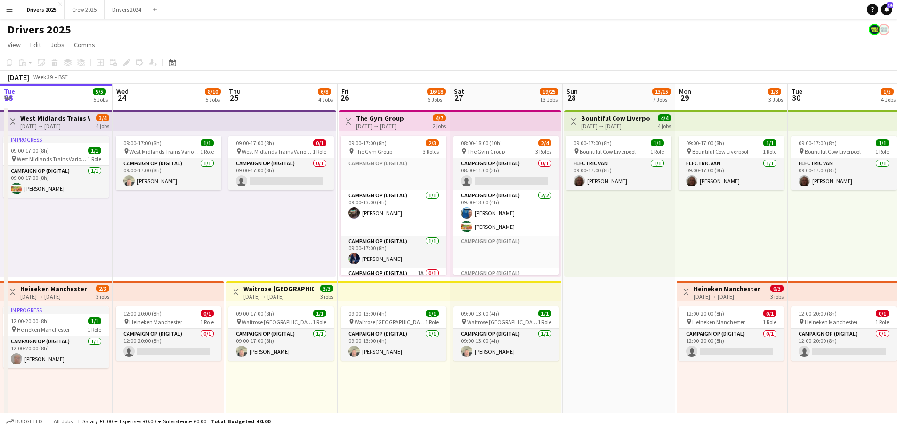
drag, startPoint x: 524, startPoint y: 242, endPoint x: 335, endPoint y: 215, distance: 190.7
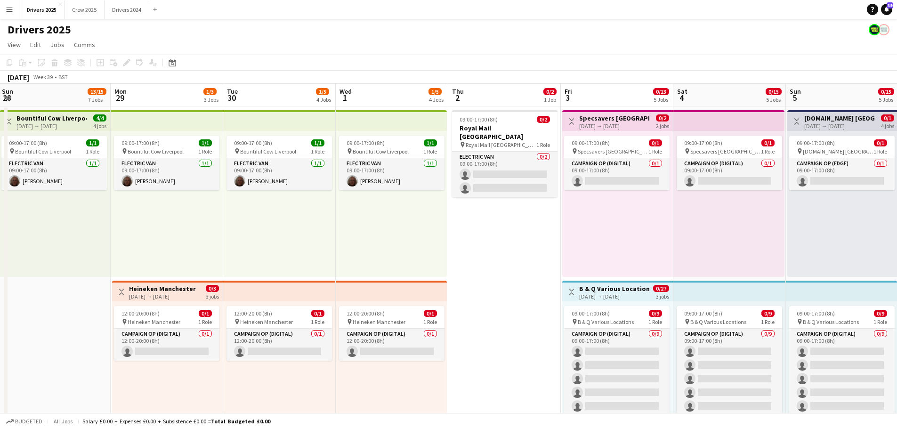
drag, startPoint x: 335, startPoint y: 215, endPoint x: 427, endPoint y: 154, distance: 110.3
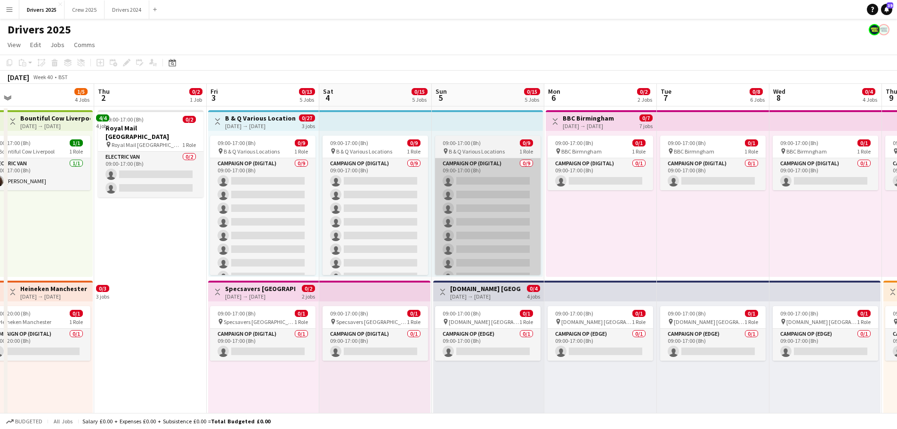
drag, startPoint x: 650, startPoint y: 227, endPoint x: 109, endPoint y: 218, distance: 541.1
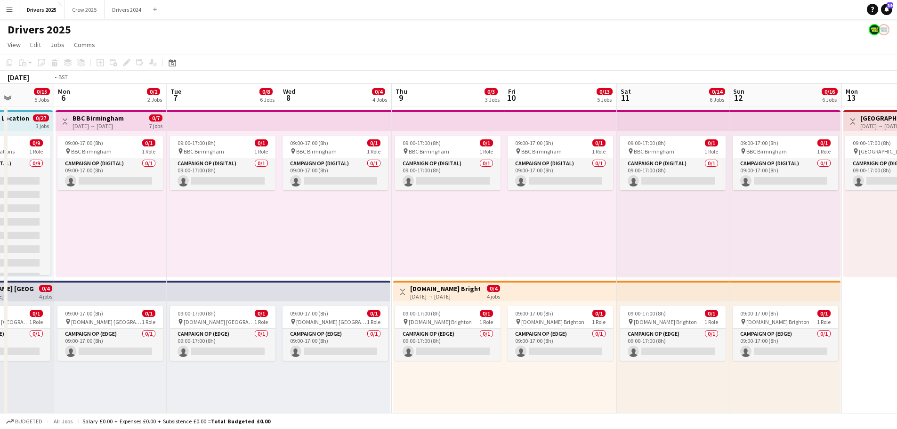
drag, startPoint x: 418, startPoint y: 234, endPoint x: 0, endPoint y: 130, distance: 430.9
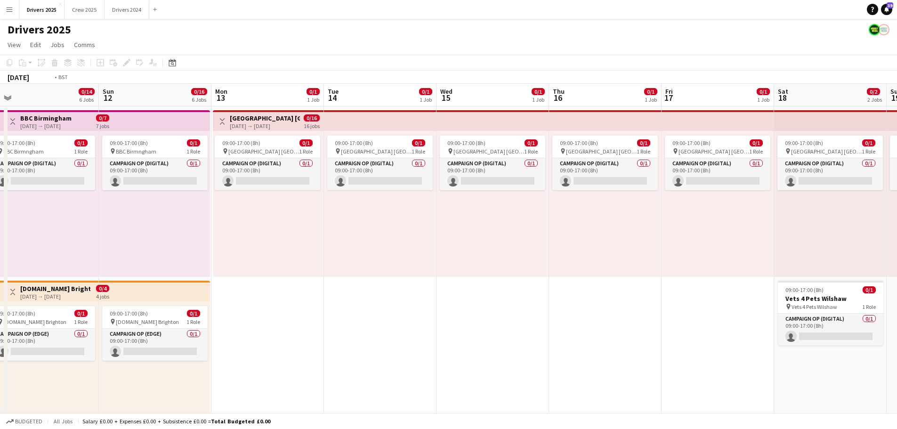
drag, startPoint x: 613, startPoint y: 144, endPoint x: 164, endPoint y: 136, distance: 448.8
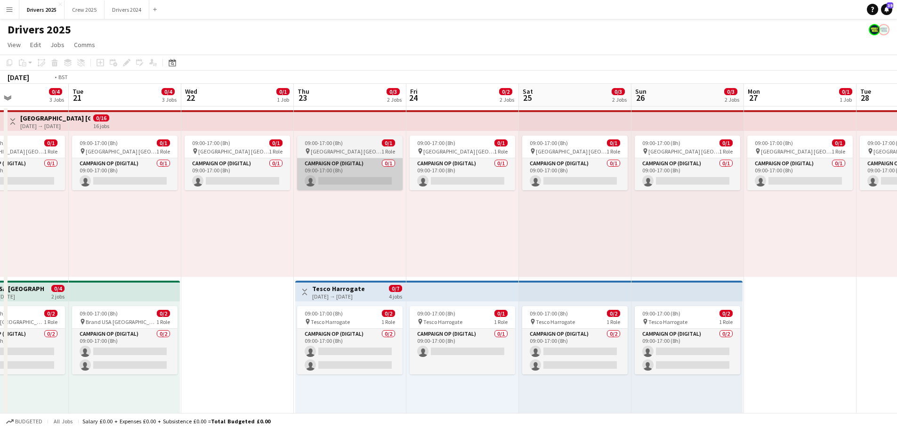
drag, startPoint x: 202, startPoint y: 163, endPoint x: 360, endPoint y: 159, distance: 158.2
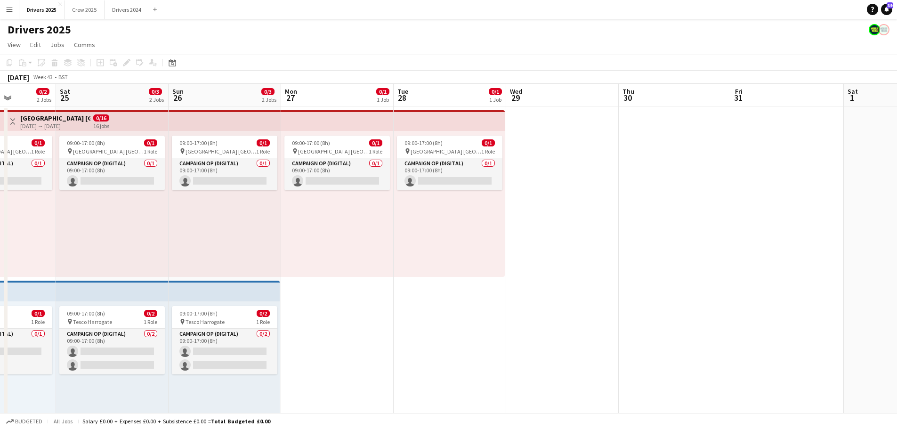
drag, startPoint x: 293, startPoint y: 128, endPoint x: 352, endPoint y: 100, distance: 65.5
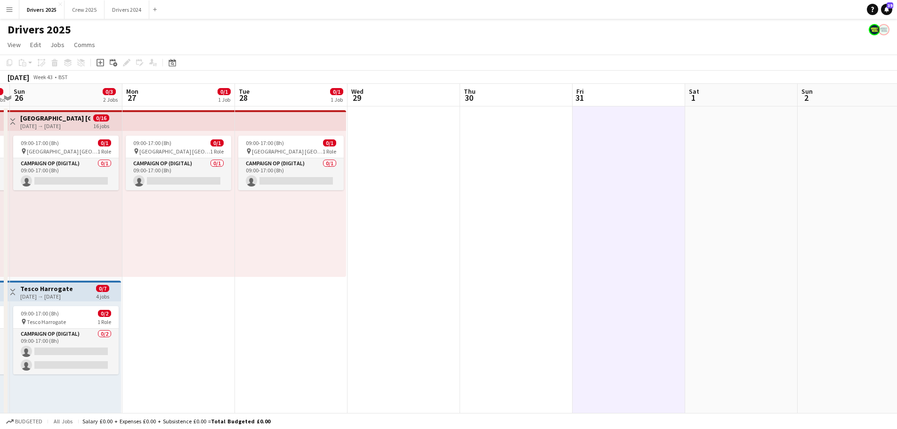
scroll to position [0, 327]
click at [101, 65] on icon "Add job" at bounding box center [101, 63] width 8 height 8
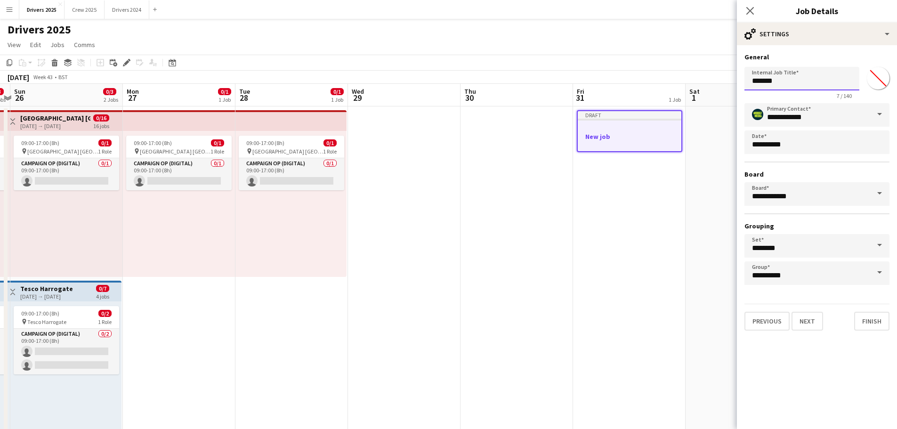
click at [773, 73] on input "*******" at bounding box center [801, 79] width 115 height 24
click at [775, 75] on input "*******" at bounding box center [801, 79] width 115 height 24
click at [775, 76] on input "*******" at bounding box center [801, 79] width 115 height 24
type input "**********"
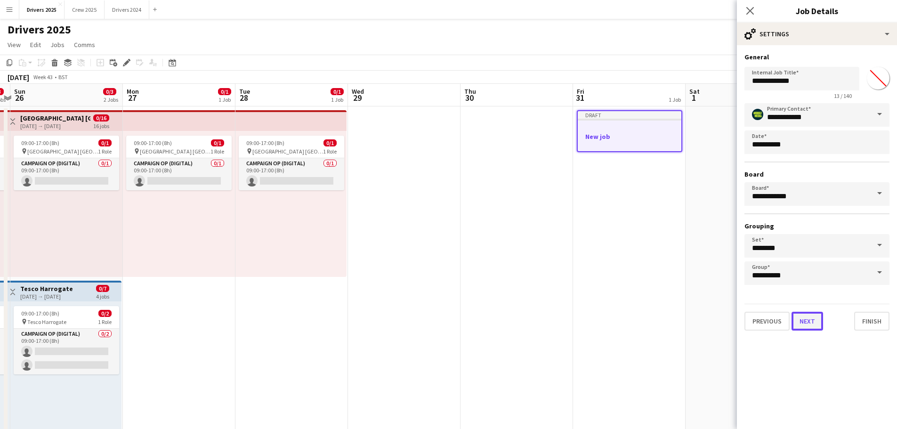
click at [812, 324] on button "Next" at bounding box center [807, 321] width 32 height 19
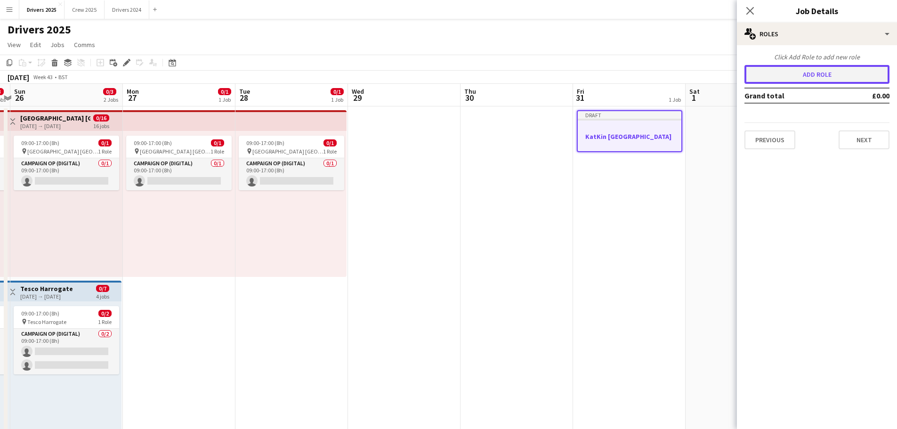
click at [812, 69] on button "Add role" at bounding box center [816, 74] width 145 height 19
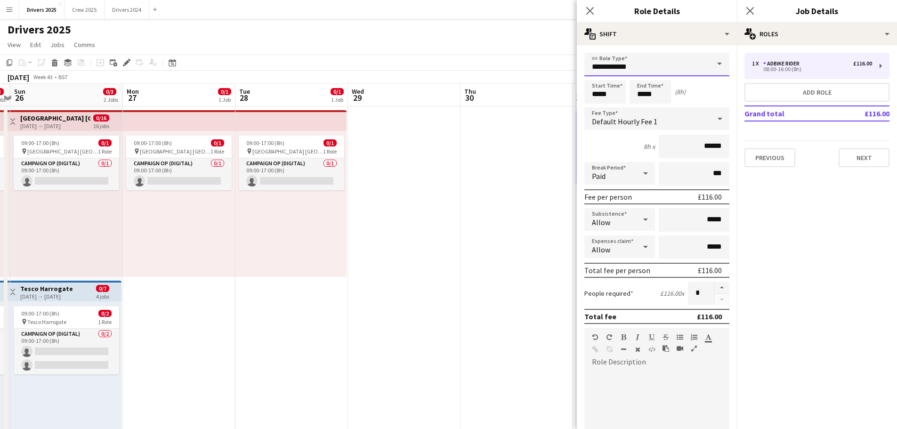
click at [614, 64] on input "**********" at bounding box center [656, 65] width 145 height 24
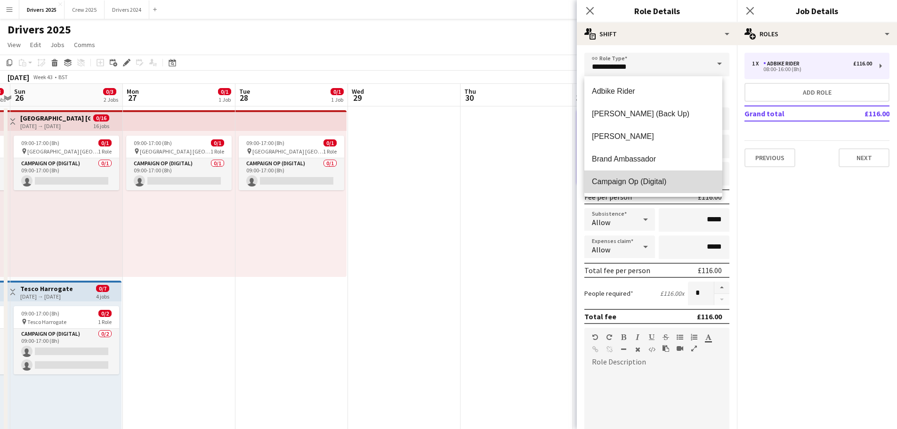
click at [655, 180] on span "Campaign Op (Digital)" at bounding box center [653, 181] width 123 height 9
type input "**********"
type input "*****"
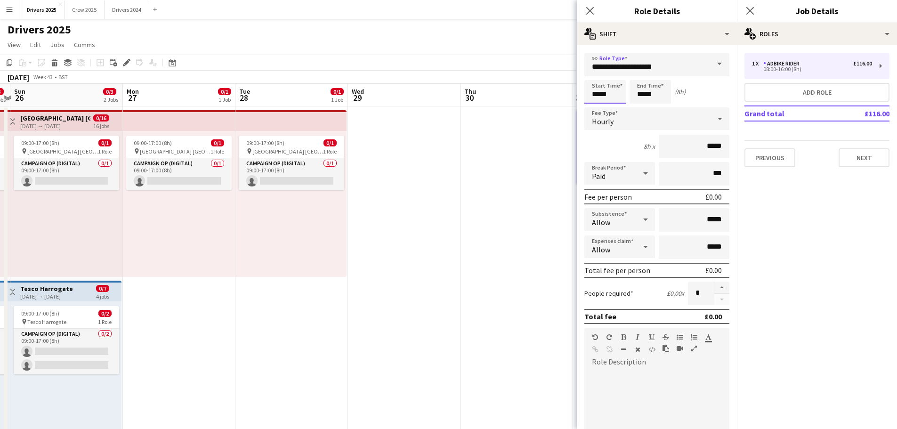
click at [614, 98] on input "*****" at bounding box center [604, 92] width 41 height 24
type input "*****"
click at [595, 73] on div at bounding box center [595, 75] width 19 height 9
click at [643, 97] on input "*****" at bounding box center [650, 92] width 41 height 24
type input "*****"
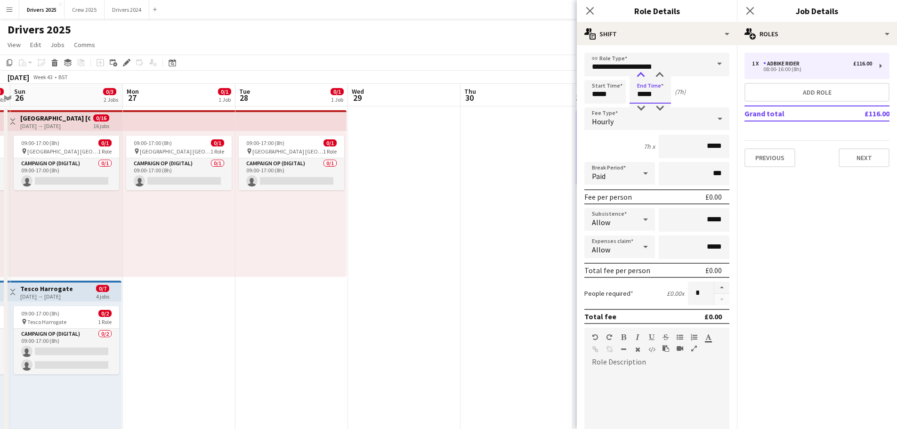
click at [642, 77] on div at bounding box center [640, 75] width 19 height 9
click at [618, 120] on div "Hourly" at bounding box center [647, 118] width 126 height 23
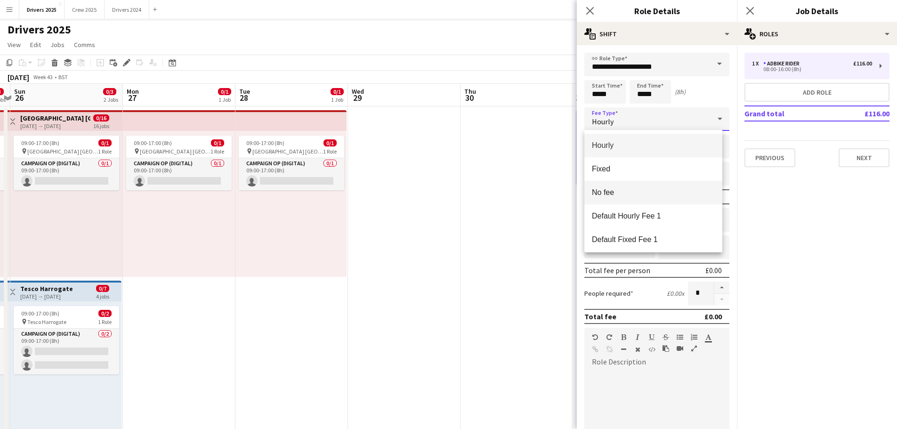
click at [608, 194] on span "No fee" at bounding box center [653, 192] width 123 height 9
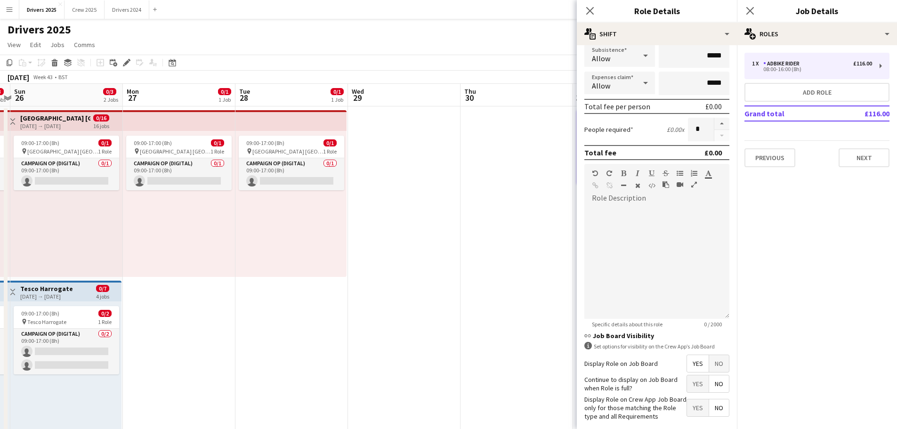
click at [713, 360] on span "No" at bounding box center [719, 363] width 20 height 17
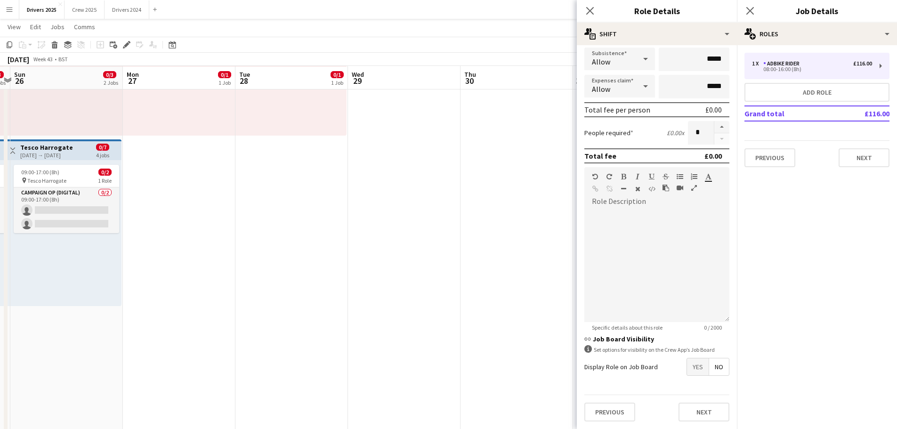
scroll to position [141, 0]
click at [704, 413] on button "Next" at bounding box center [703, 412] width 51 height 19
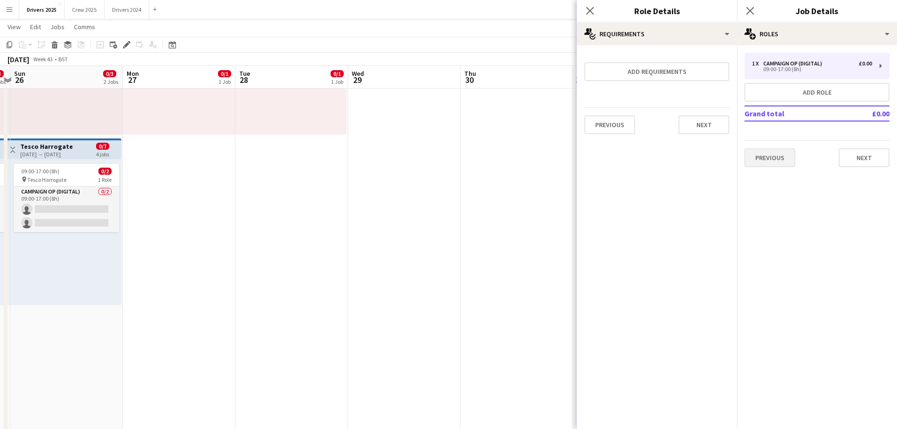
scroll to position [0, 0]
click at [876, 154] on button "Next" at bounding box center [864, 157] width 51 height 19
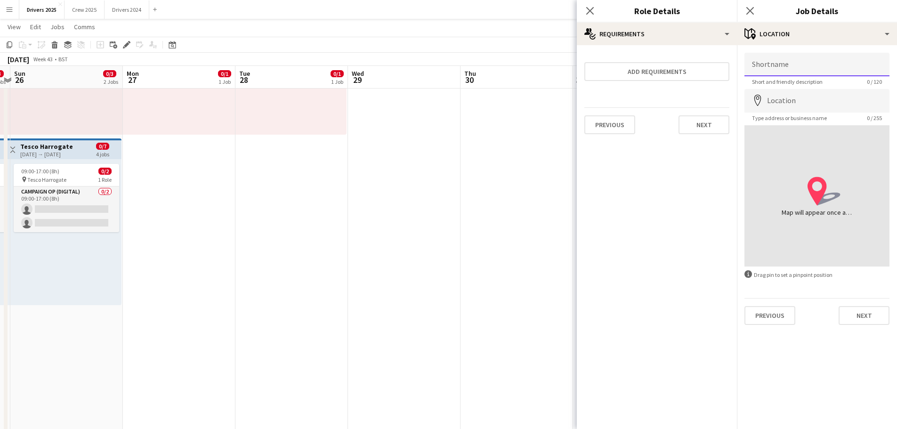
click at [781, 64] on input "Shortname" at bounding box center [816, 65] width 145 height 24
click at [789, 91] on input "Location" at bounding box center [816, 101] width 145 height 24
click at [786, 66] on input "******" at bounding box center [816, 65] width 145 height 24
type input "**********"
click at [783, 104] on input "Location" at bounding box center [816, 101] width 145 height 24
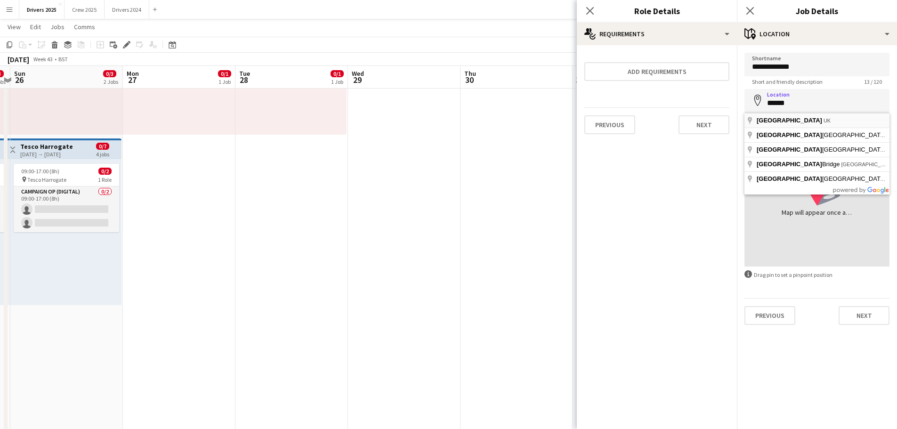
type input "**********"
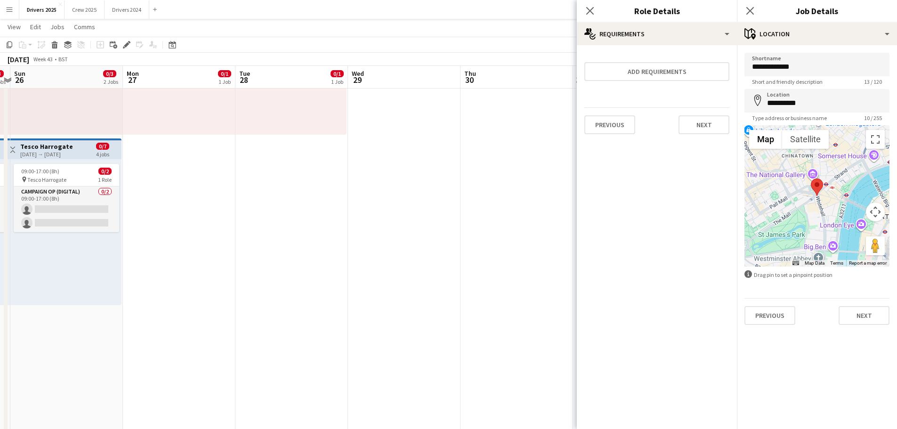
click at [864, 305] on div "Previous Next" at bounding box center [816, 311] width 145 height 27
click at [865, 314] on button "Next" at bounding box center [864, 315] width 51 height 19
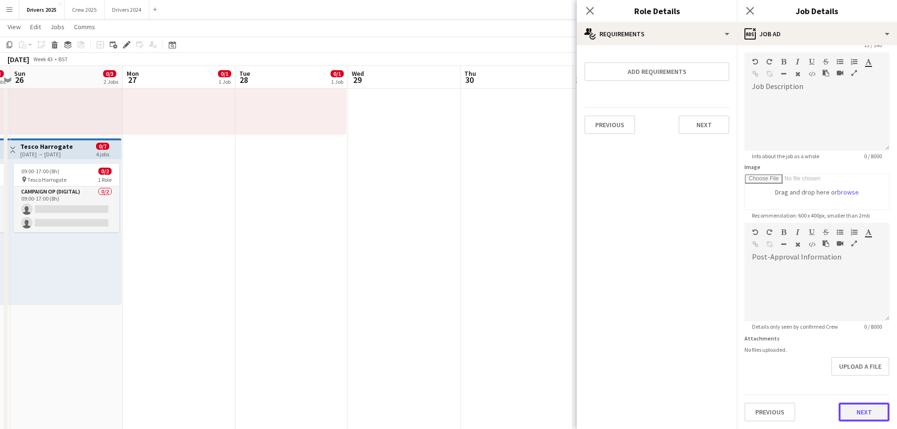
click at [862, 384] on form "**********" at bounding box center [817, 218] width 160 height 405
click at [848, 412] on button "Next" at bounding box center [864, 412] width 51 height 19
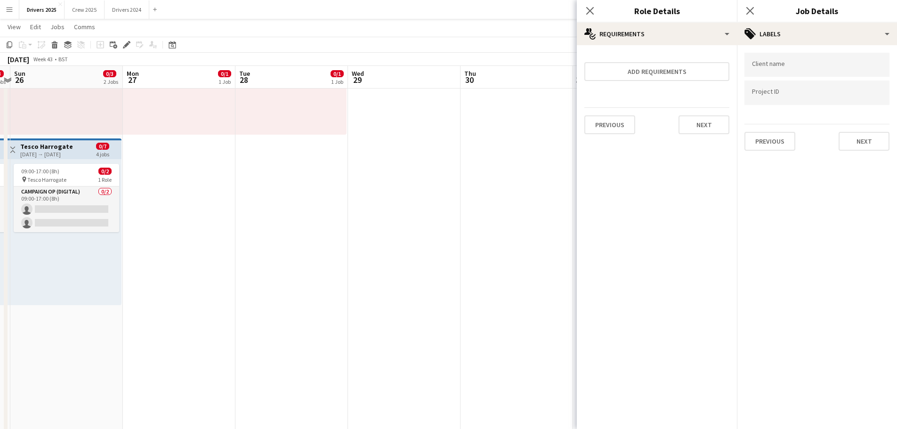
scroll to position [0, 0]
click at [857, 145] on button "Next" at bounding box center [864, 141] width 51 height 19
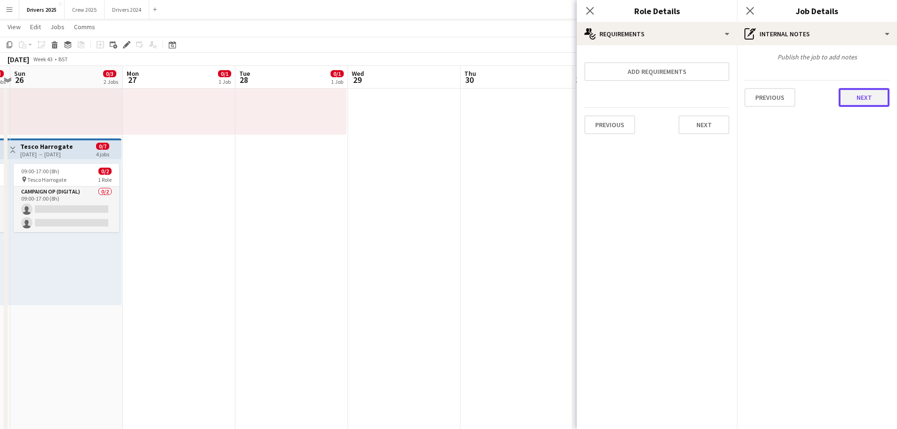
click at [866, 98] on button "Next" at bounding box center [864, 97] width 51 height 19
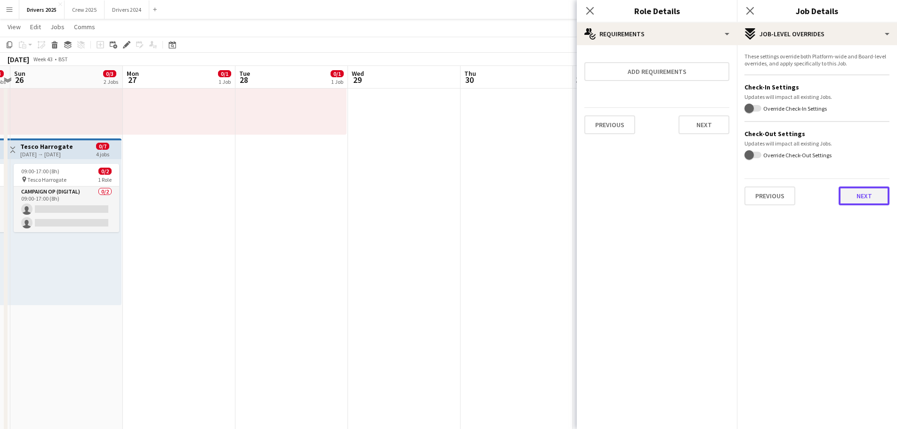
click at [857, 194] on button "Next" at bounding box center [864, 195] width 51 height 19
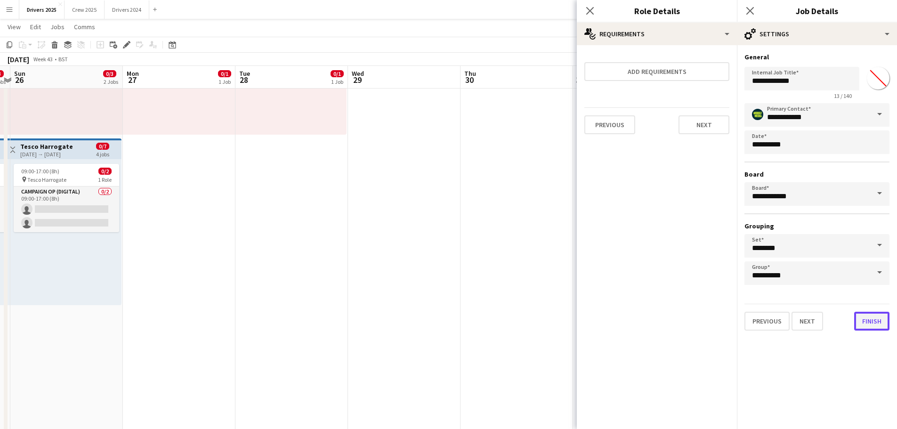
click at [868, 319] on button "Finish" at bounding box center [871, 321] width 35 height 19
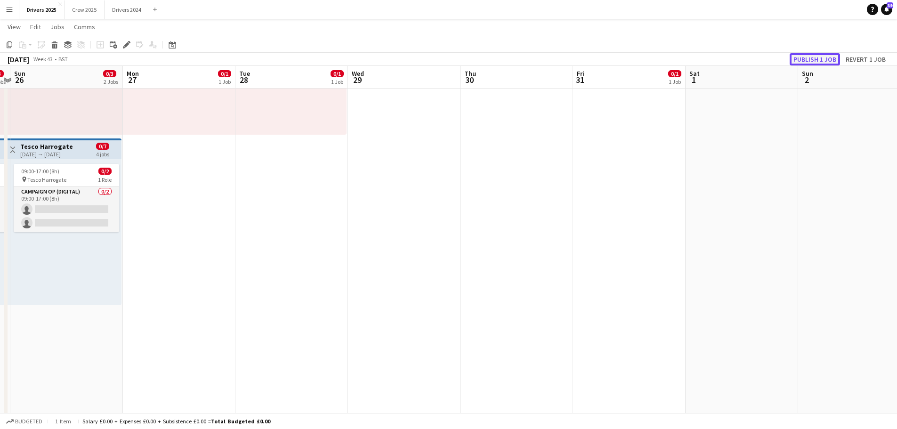
click at [799, 60] on button "Publish 1 job" at bounding box center [815, 59] width 50 height 12
